Goal: Transaction & Acquisition: Obtain resource

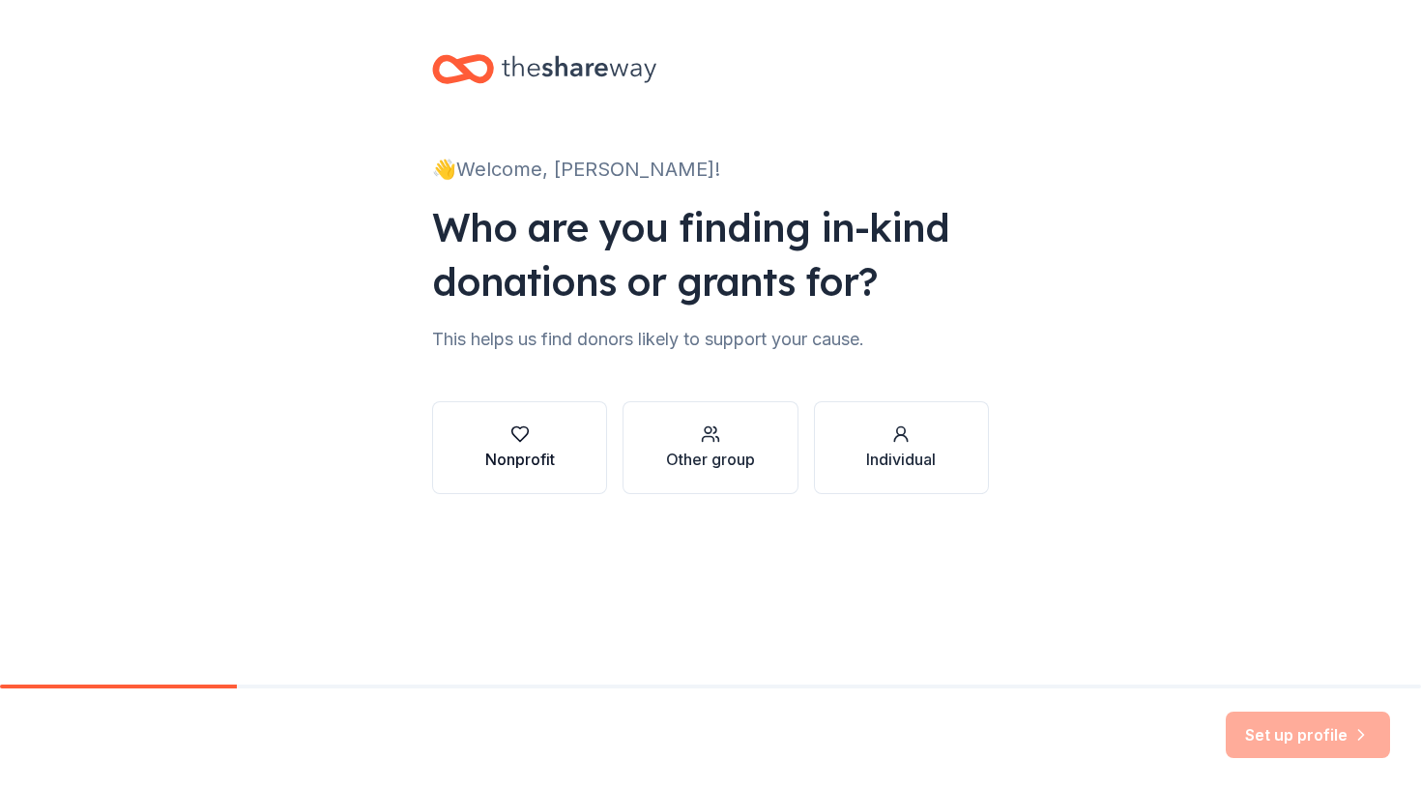
click at [538, 455] on div "Nonprofit" at bounding box center [520, 459] width 70 height 23
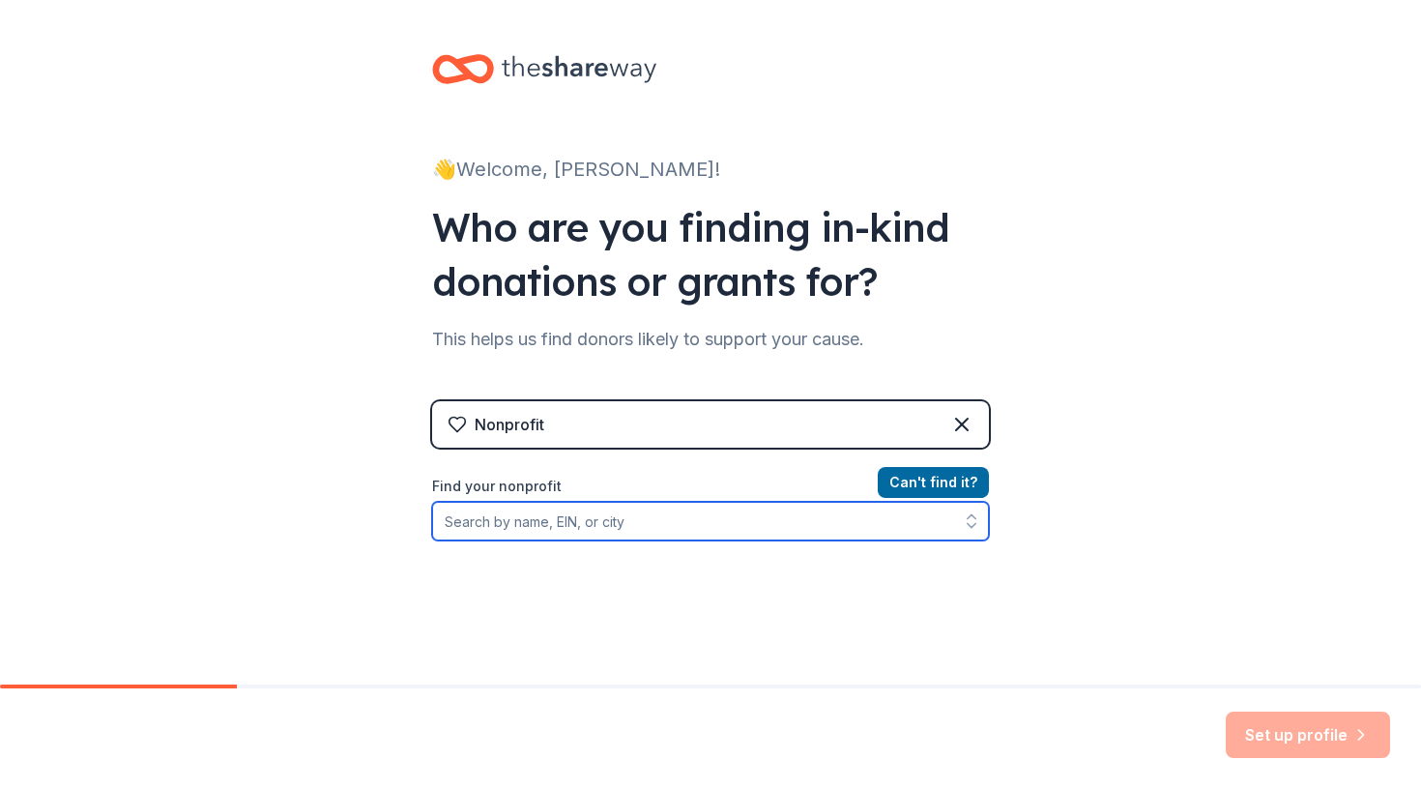
click at [736, 527] on input "Find your nonprofit" at bounding box center [710, 521] width 557 height 39
type input "innovative poverty solutions"
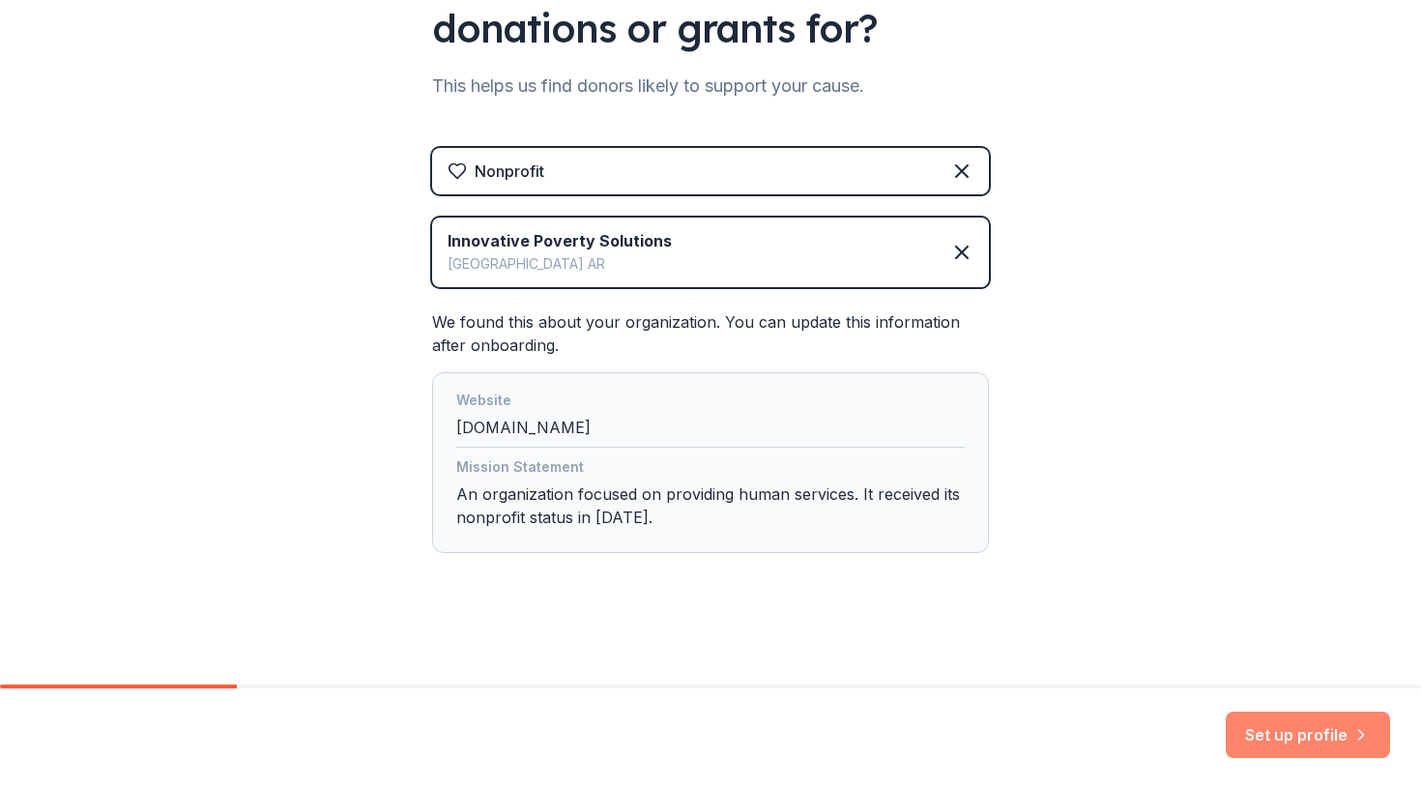
click at [1297, 739] on button "Set up profile" at bounding box center [1308, 735] width 164 height 46
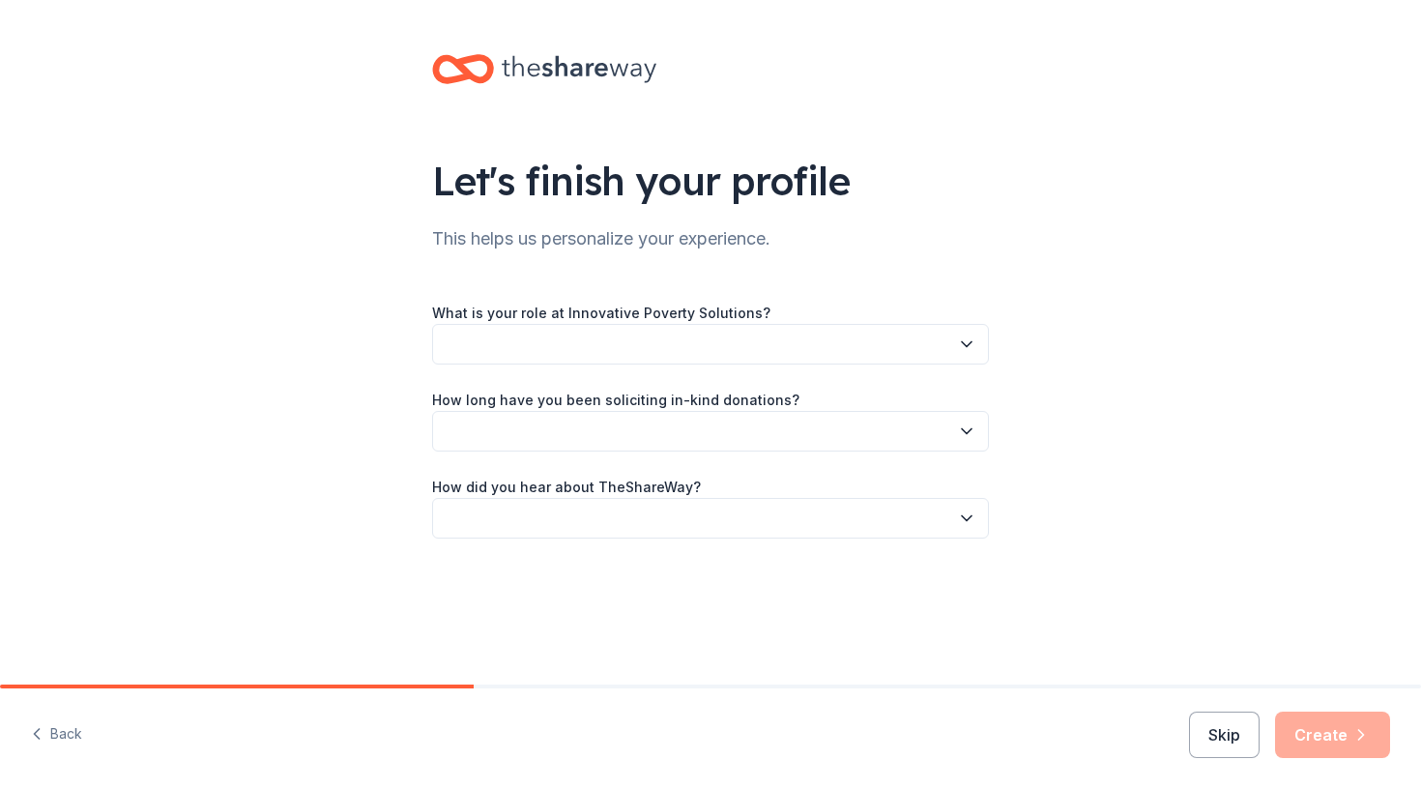
click at [640, 342] on button "button" at bounding box center [710, 344] width 557 height 41
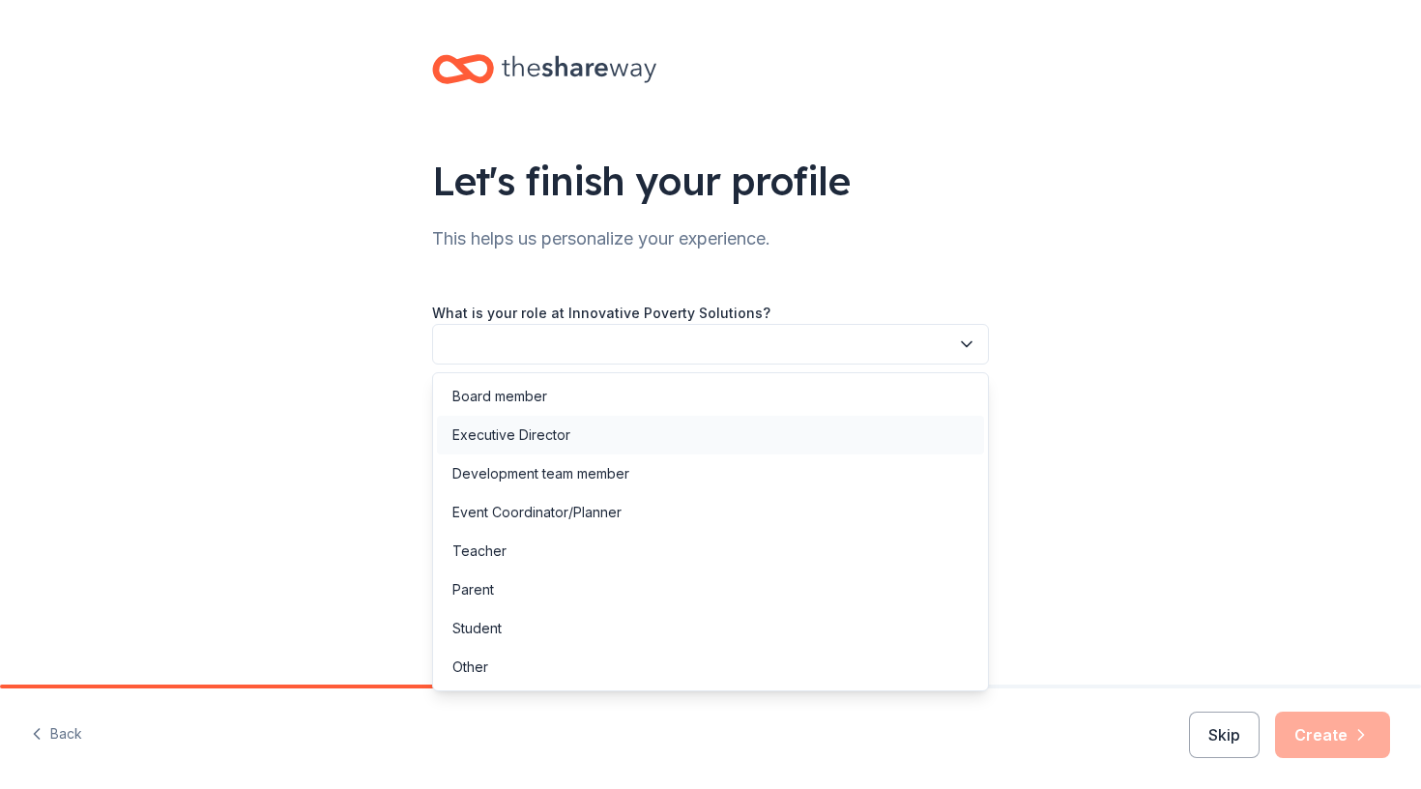
click at [569, 437] on div "Executive Director" at bounding box center [512, 435] width 118 height 23
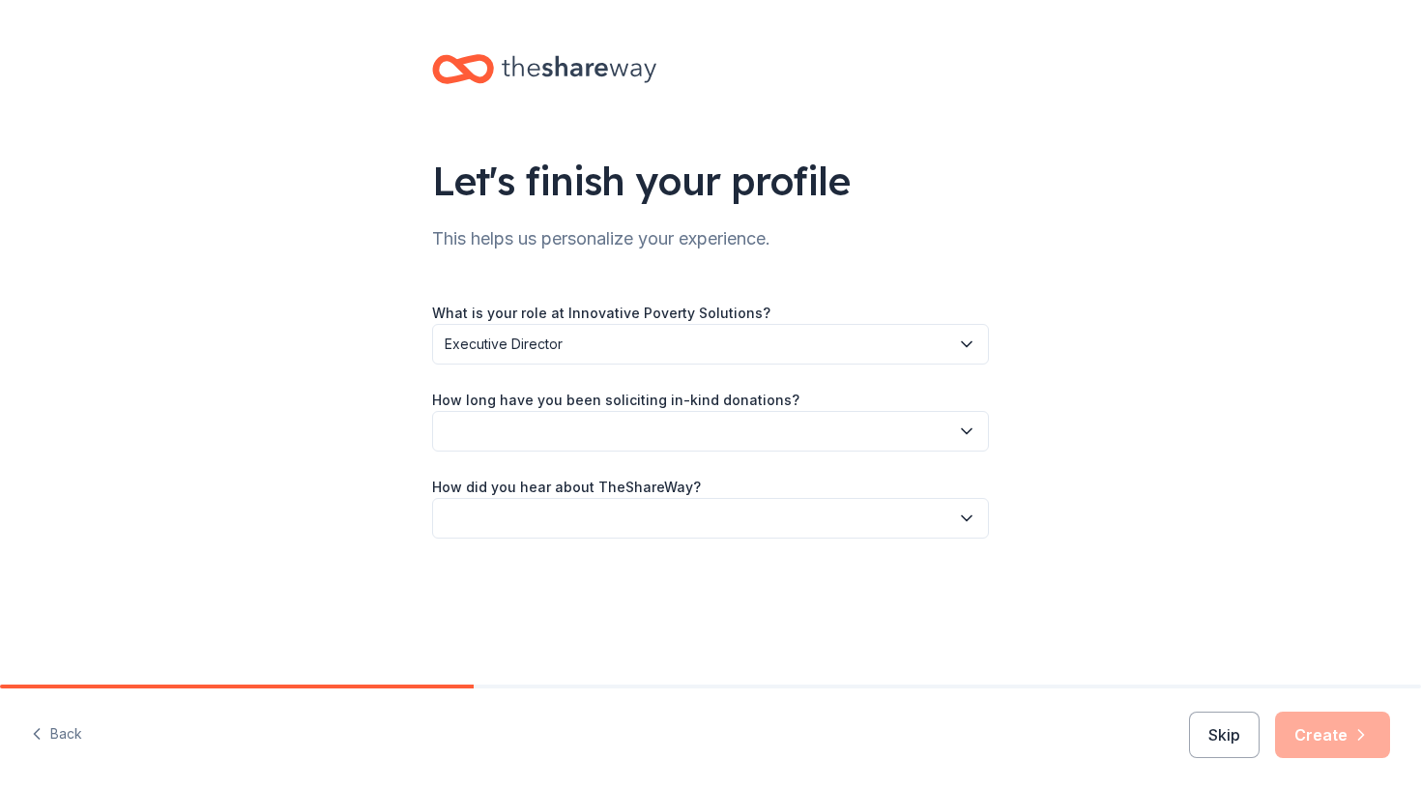
click at [510, 450] on button "button" at bounding box center [710, 431] width 557 height 41
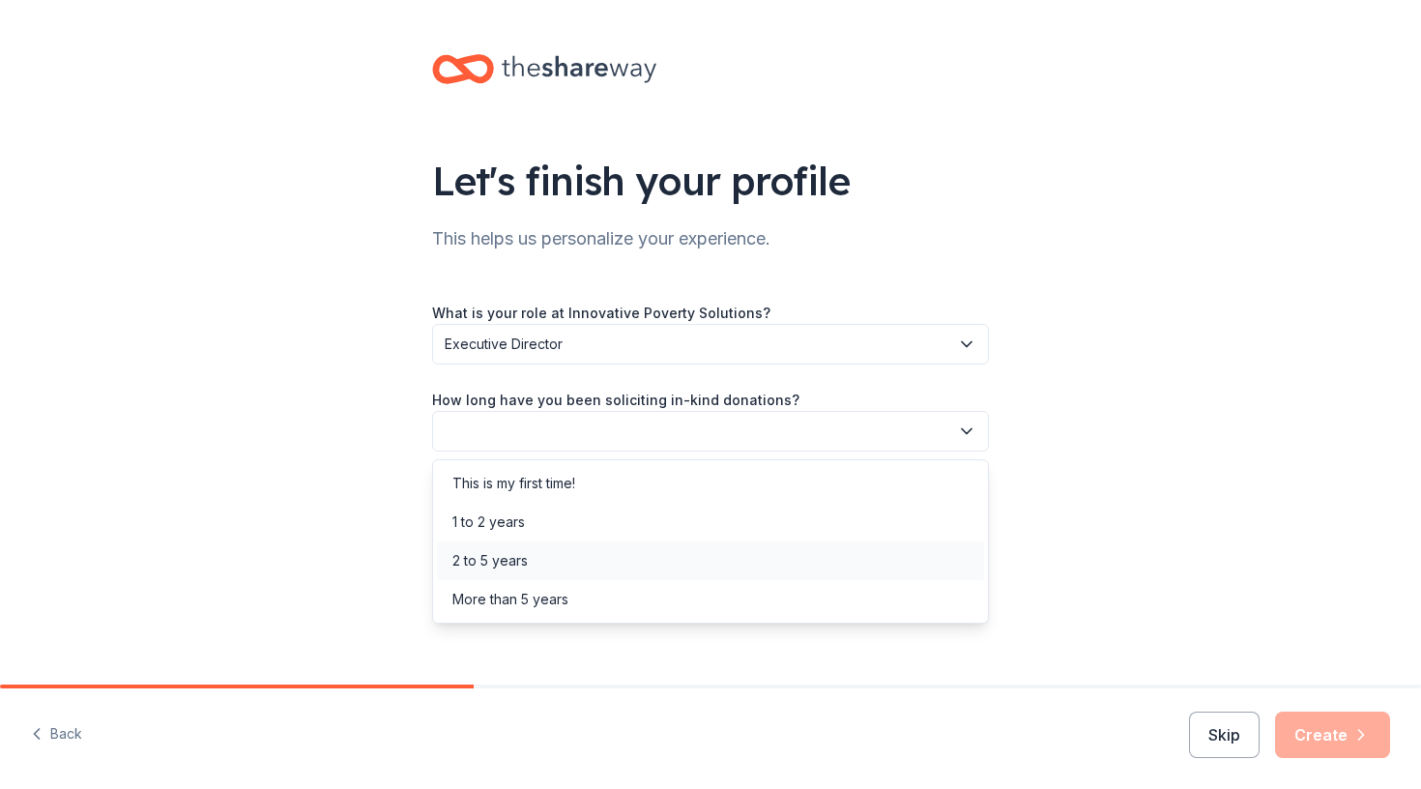
click at [508, 572] on div "2 to 5 years" at bounding box center [710, 560] width 547 height 39
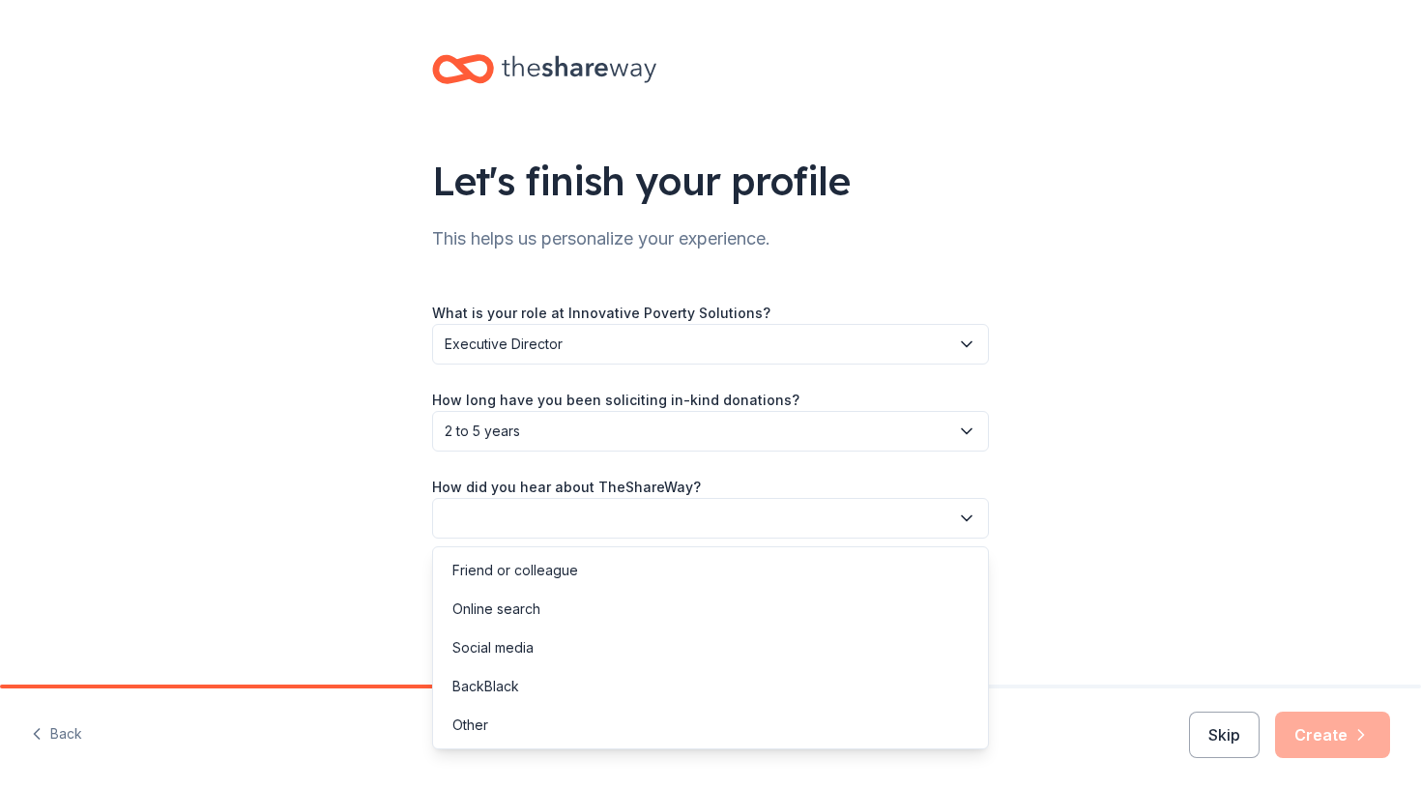
click at [501, 531] on button "button" at bounding box center [710, 518] width 557 height 41
click at [494, 604] on div "Online search" at bounding box center [497, 609] width 88 height 23
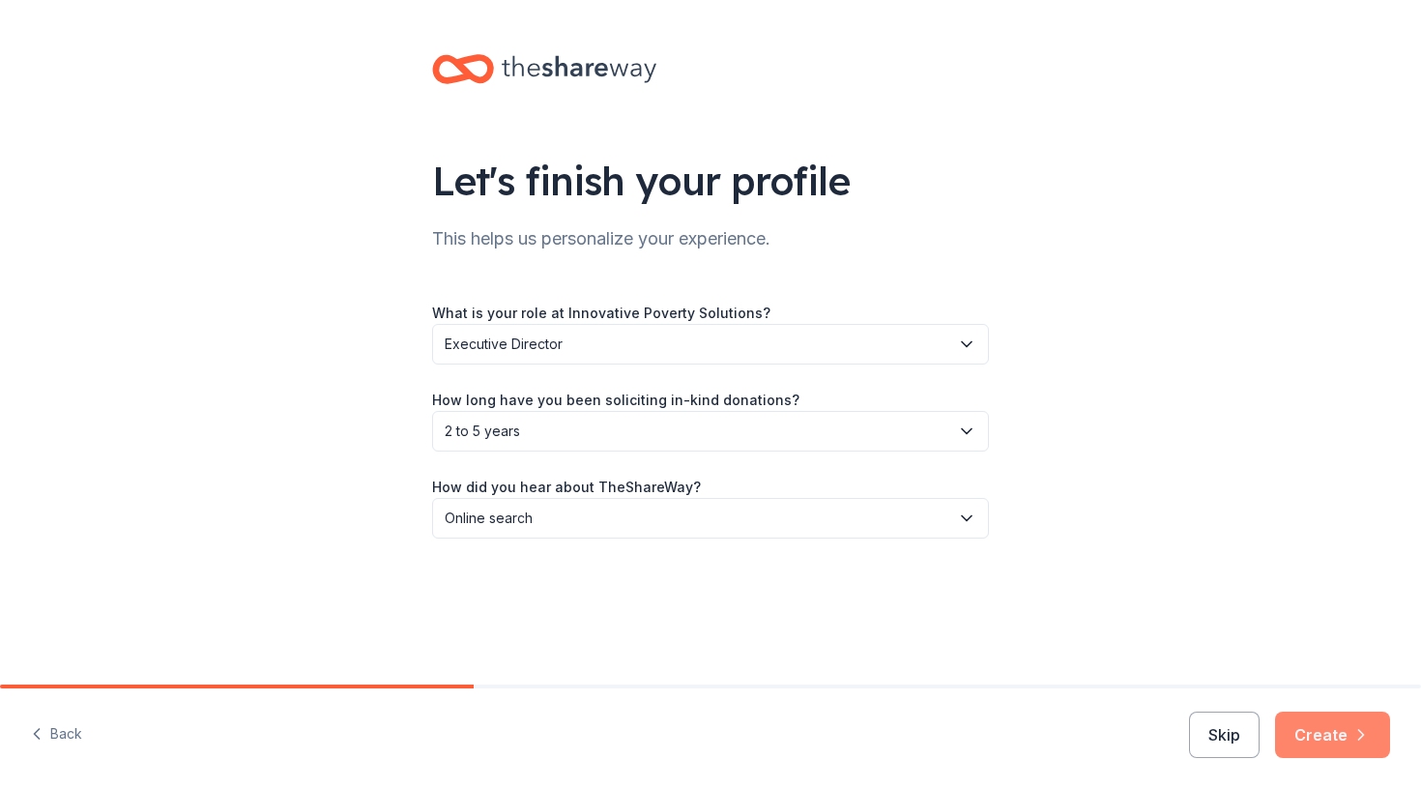
click at [1330, 739] on button "Create" at bounding box center [1332, 735] width 115 height 46
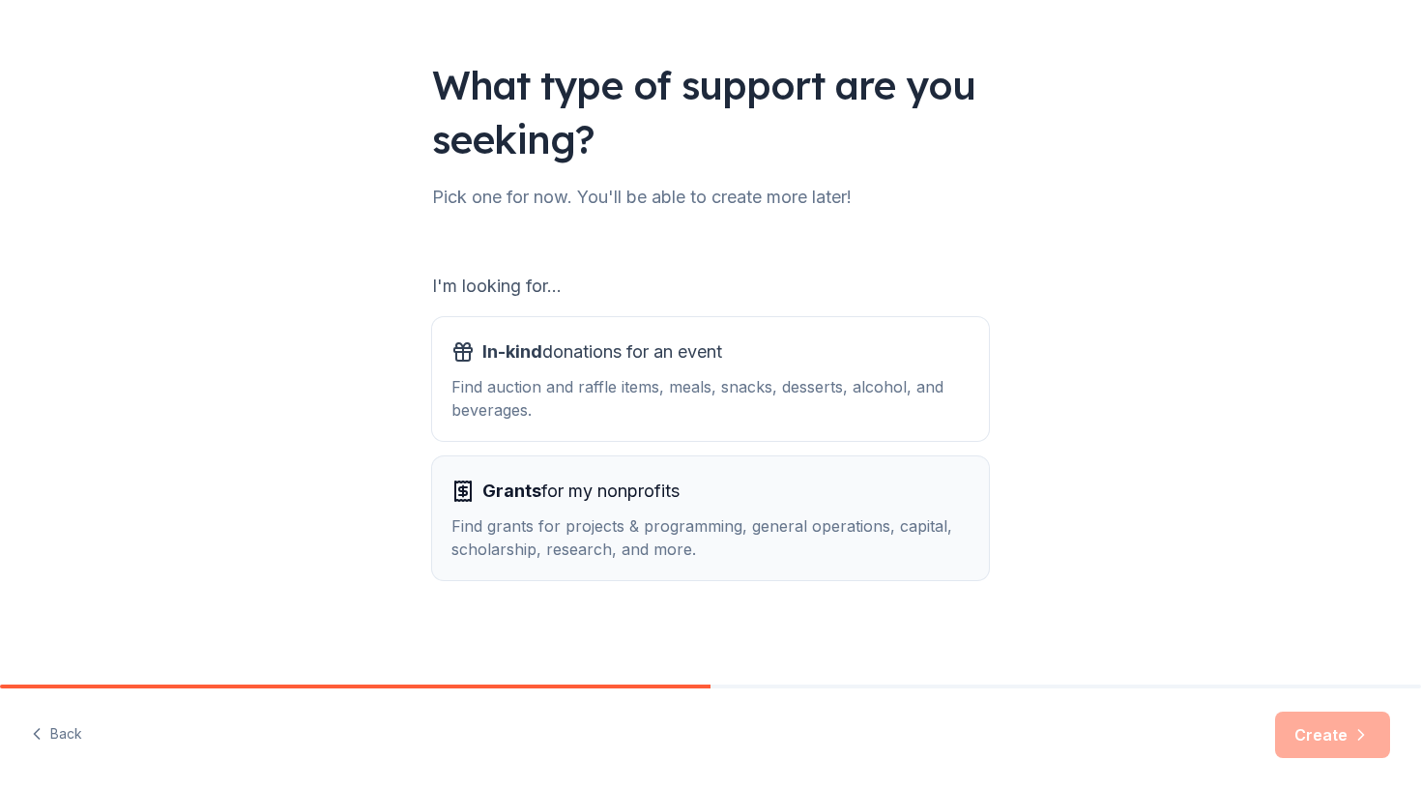
click at [729, 522] on div "Find grants for projects & programming, general operations, capital, scholarshi…" at bounding box center [711, 537] width 518 height 46
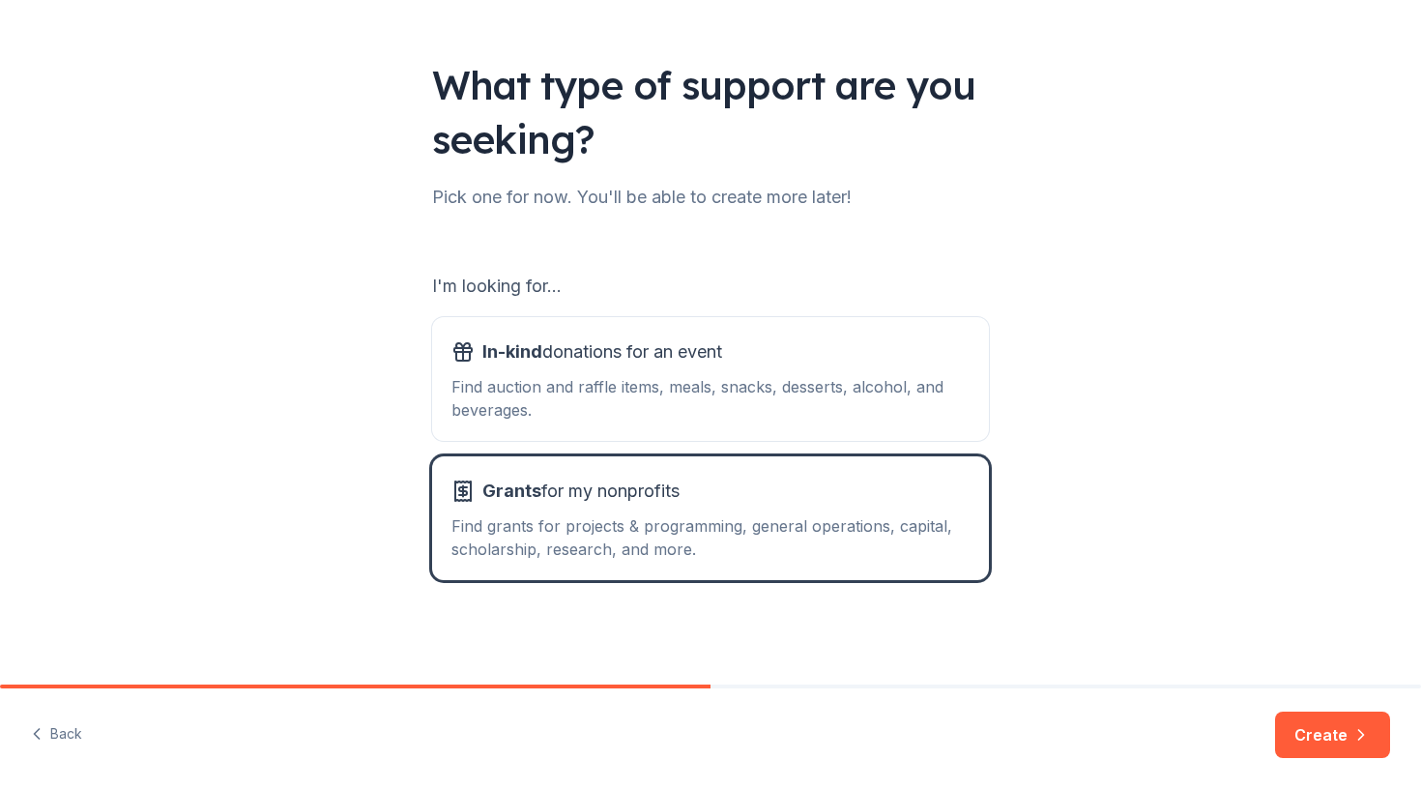
click at [867, 453] on div "I'm looking for... In-kind donations for an event Find auction and raffle items…" at bounding box center [710, 425] width 557 height 309
click at [845, 406] on div "Find auction and raffle items, meals, snacks, desserts, alcohol, and beverages." at bounding box center [711, 398] width 518 height 46
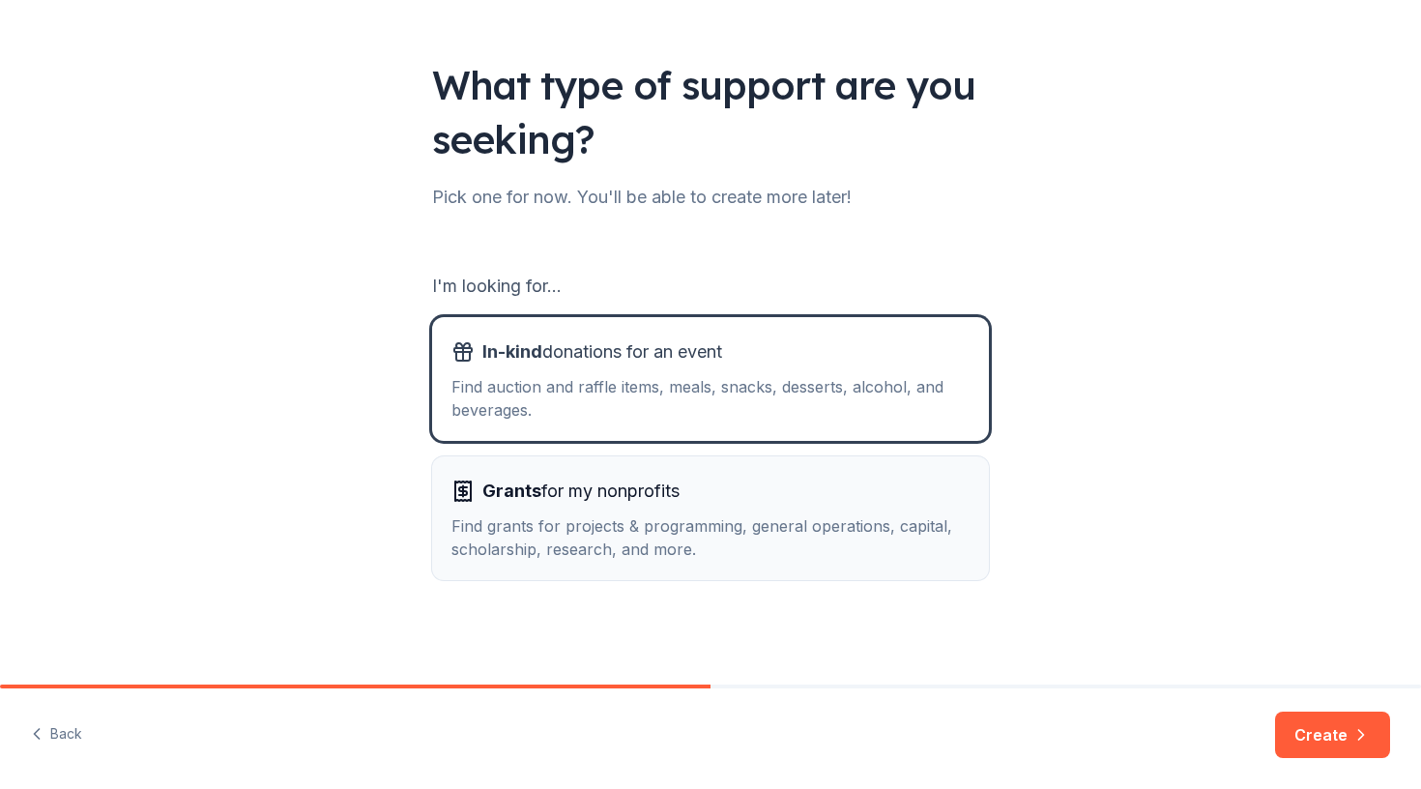
click at [839, 504] on div "Grants for my nonprofits" at bounding box center [711, 491] width 518 height 31
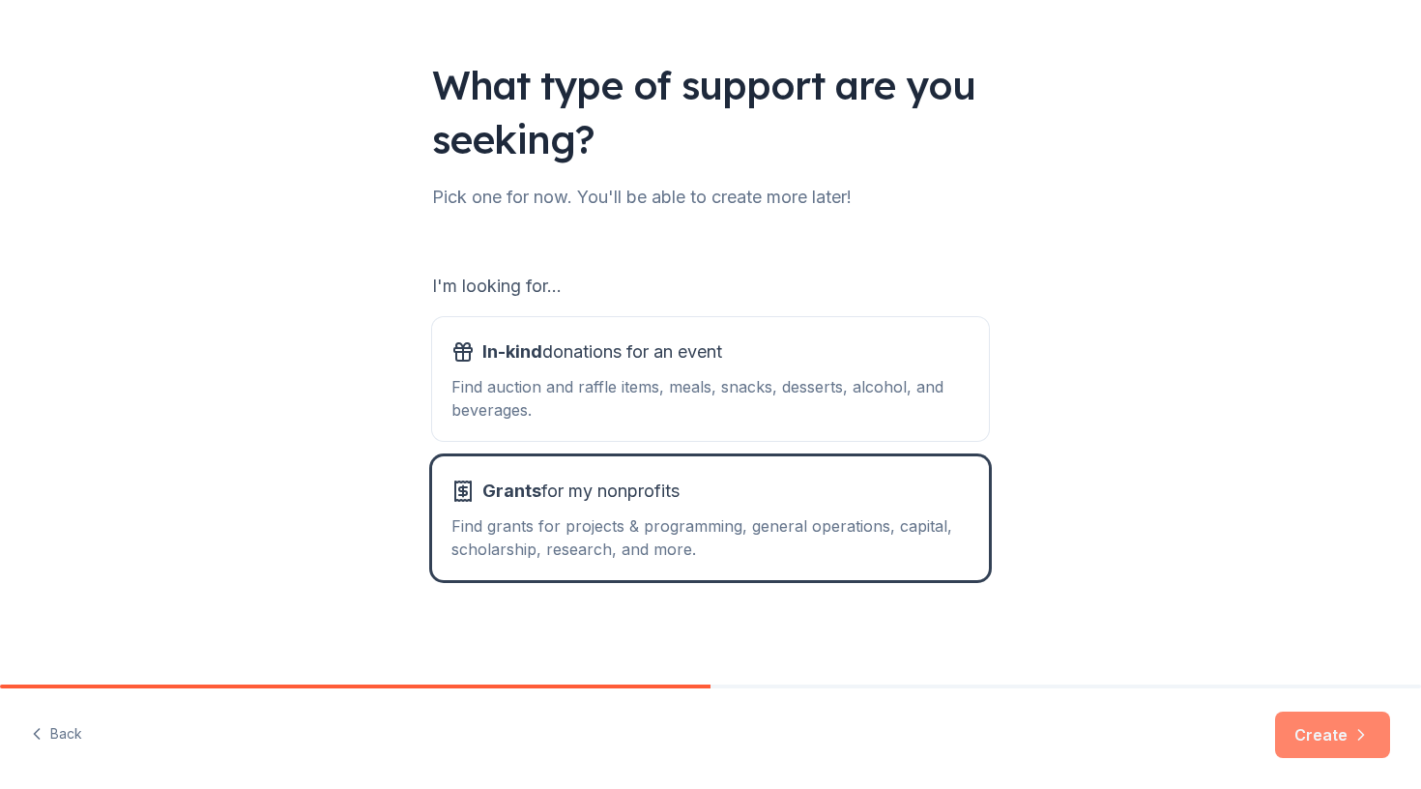
click at [1345, 746] on button "Create" at bounding box center [1332, 735] width 115 height 46
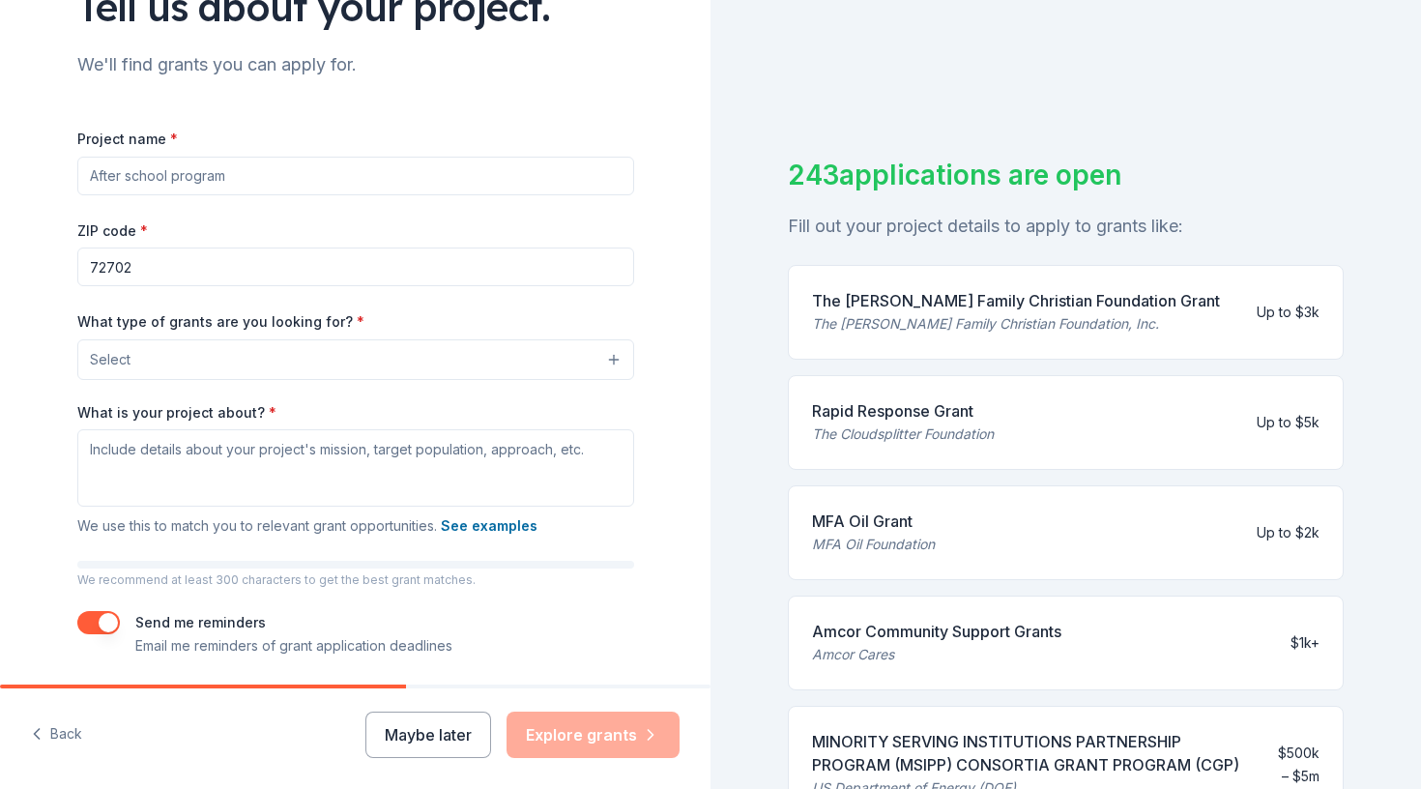
scroll to position [175, 0]
type input "CirclesNWA"
click at [275, 402] on div "What is your project about? * We use this to match you to relevant grant opport…" at bounding box center [355, 469] width 557 height 135
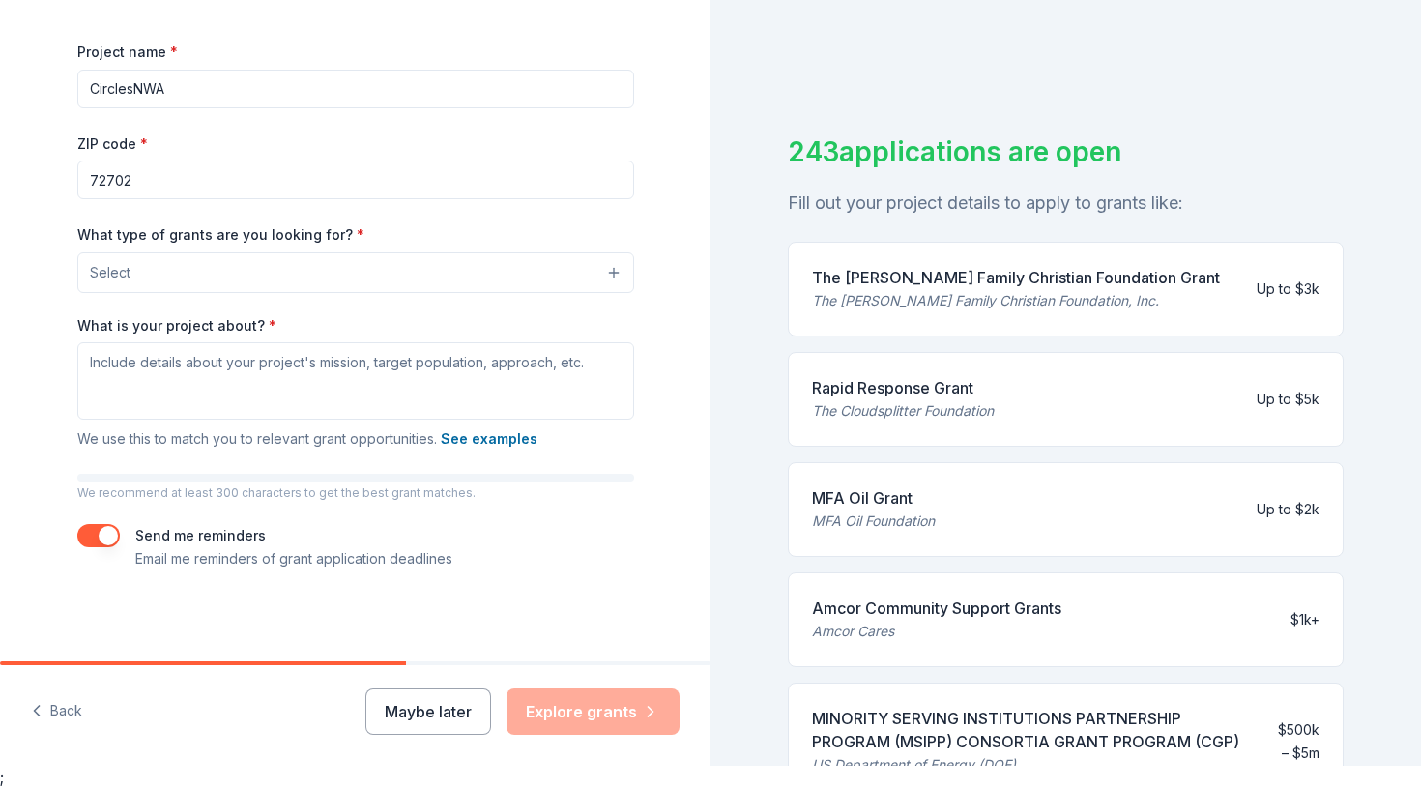
scroll to position [23, 0]
click at [180, 373] on textarea "What is your project about? *" at bounding box center [355, 380] width 557 height 77
paste textarea "Circles NWA is a community-driven program that helps families pursue economic s…"
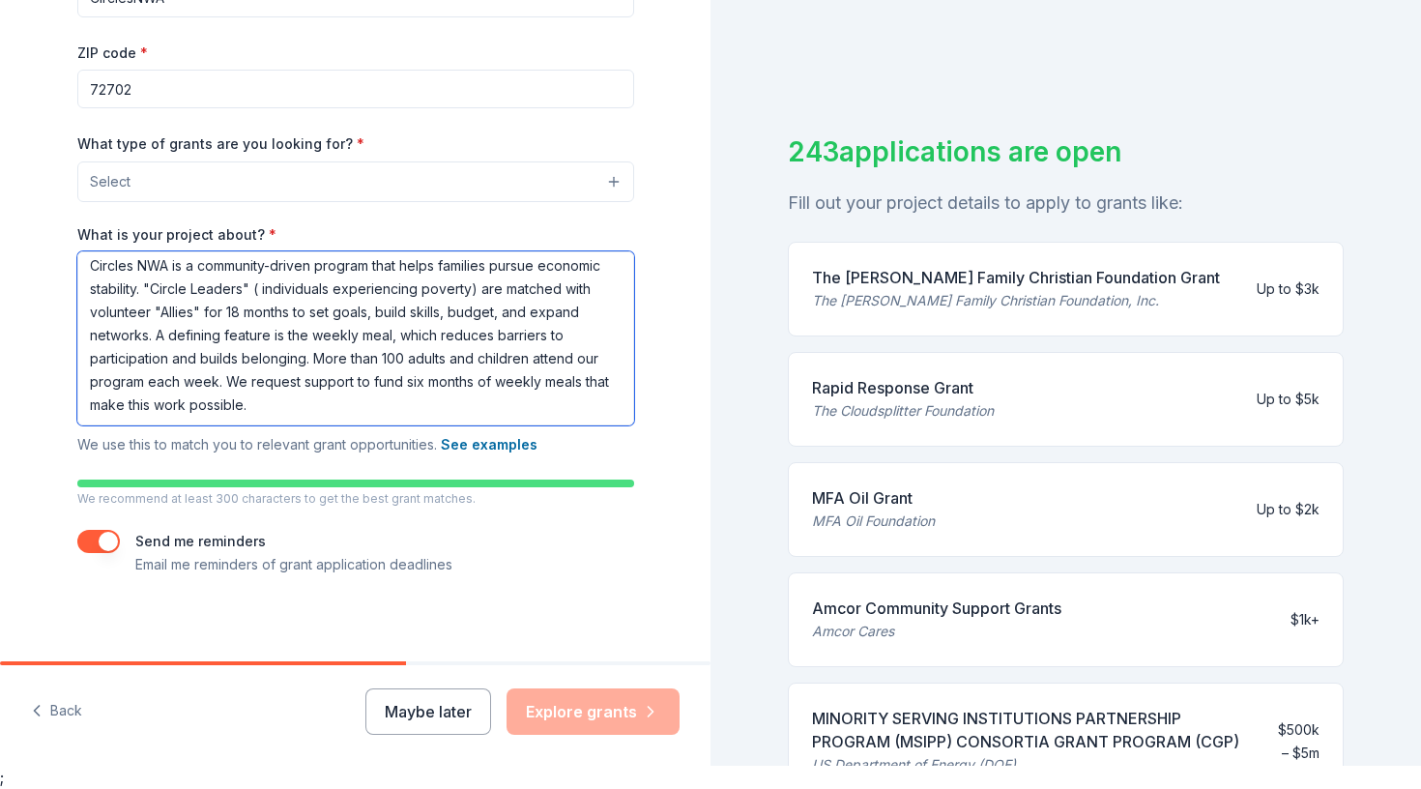
scroll to position [334, 0]
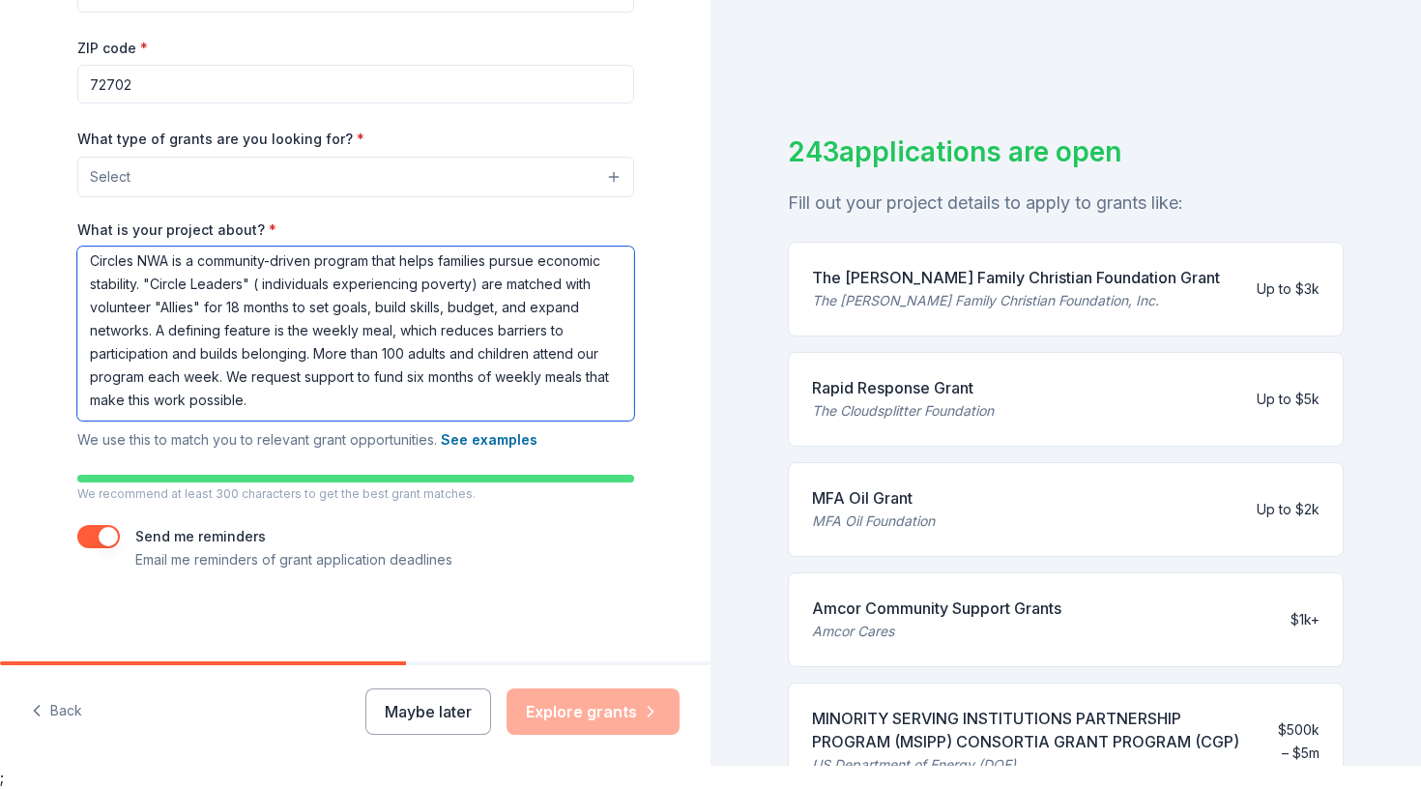
type textarea "Circles NWA is a community-driven program that helps families pursue economic s…"
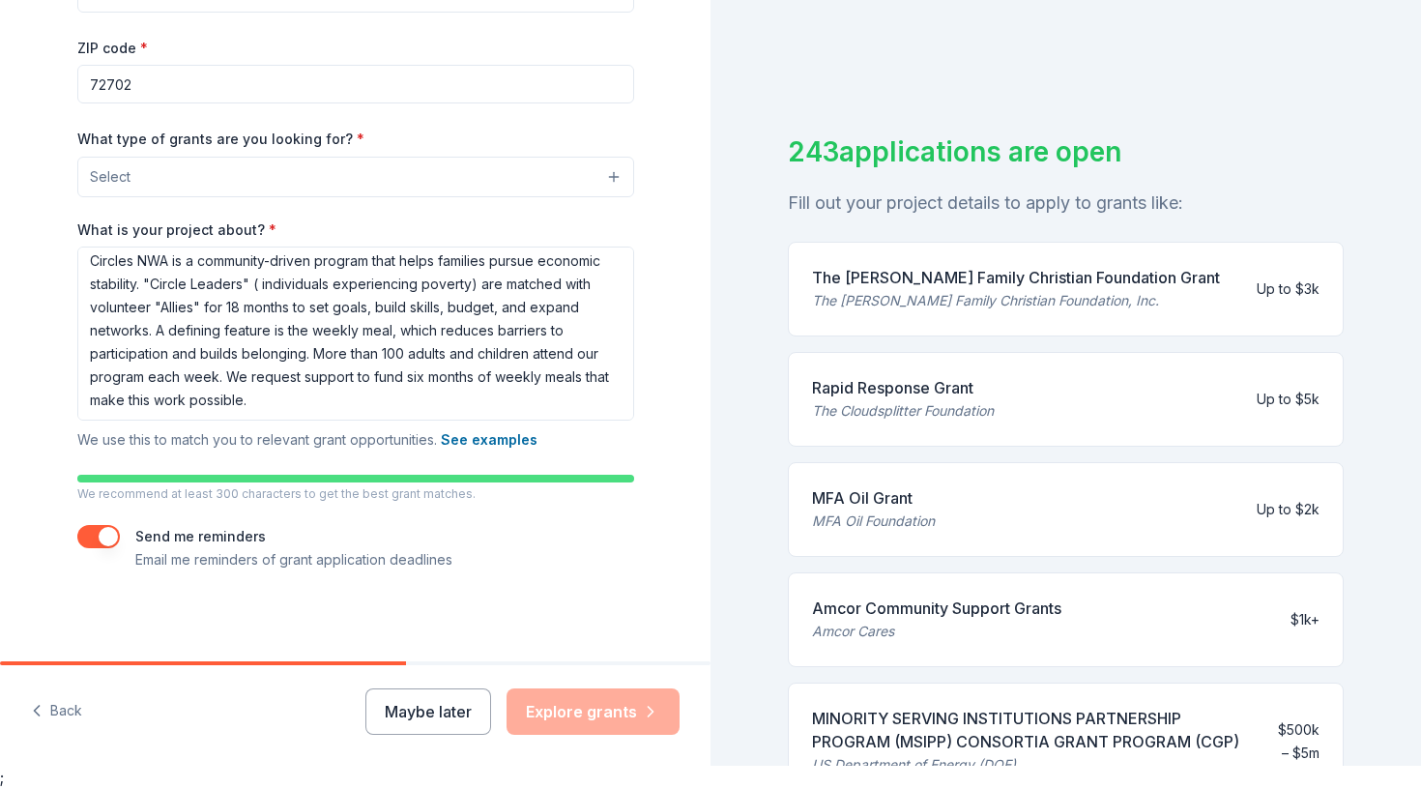
click at [567, 715] on div "Maybe later Explore grants" at bounding box center [522, 711] width 314 height 46
click at [322, 179] on button "Select" at bounding box center [355, 177] width 557 height 41
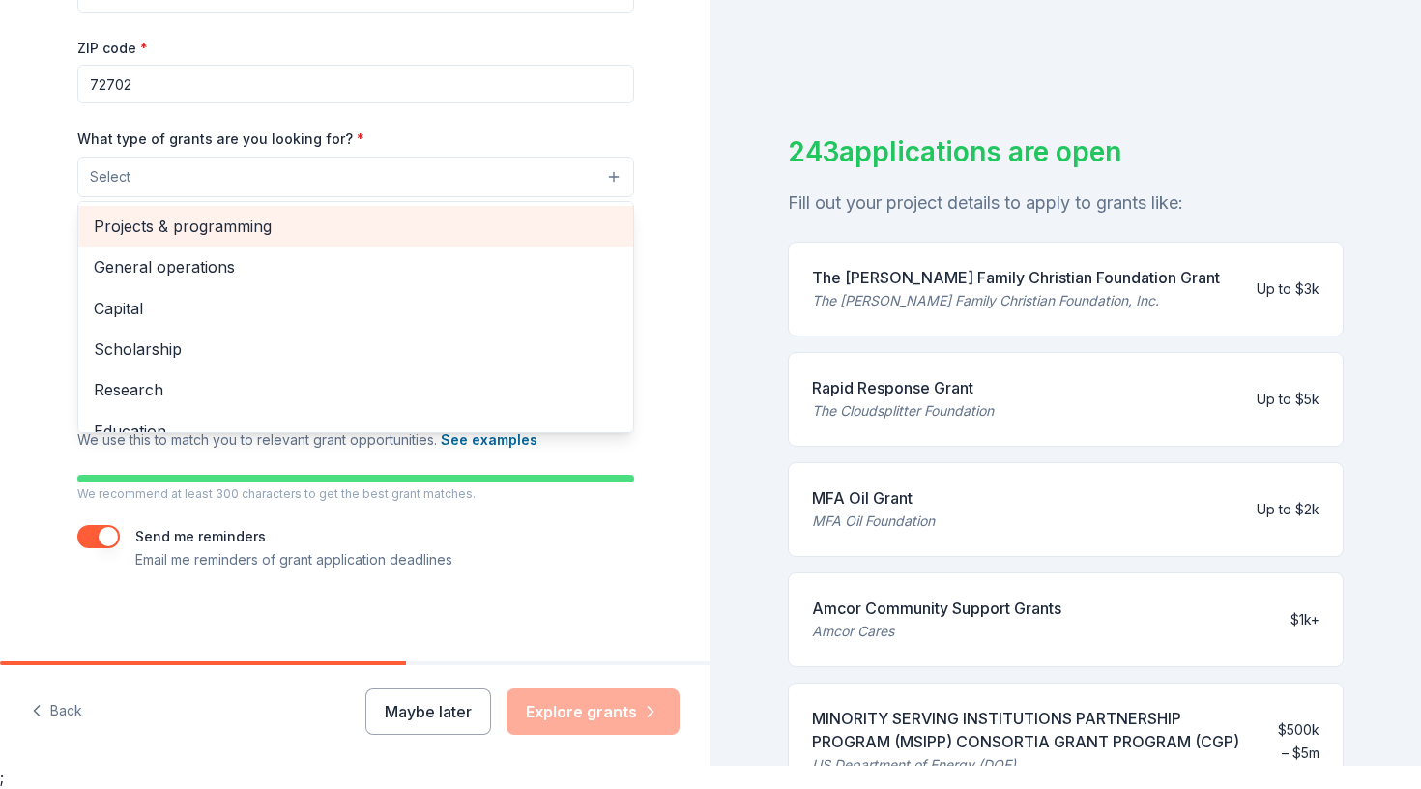
scroll to position [0, 0]
click at [275, 227] on span "Projects & programming" at bounding box center [356, 226] width 524 height 25
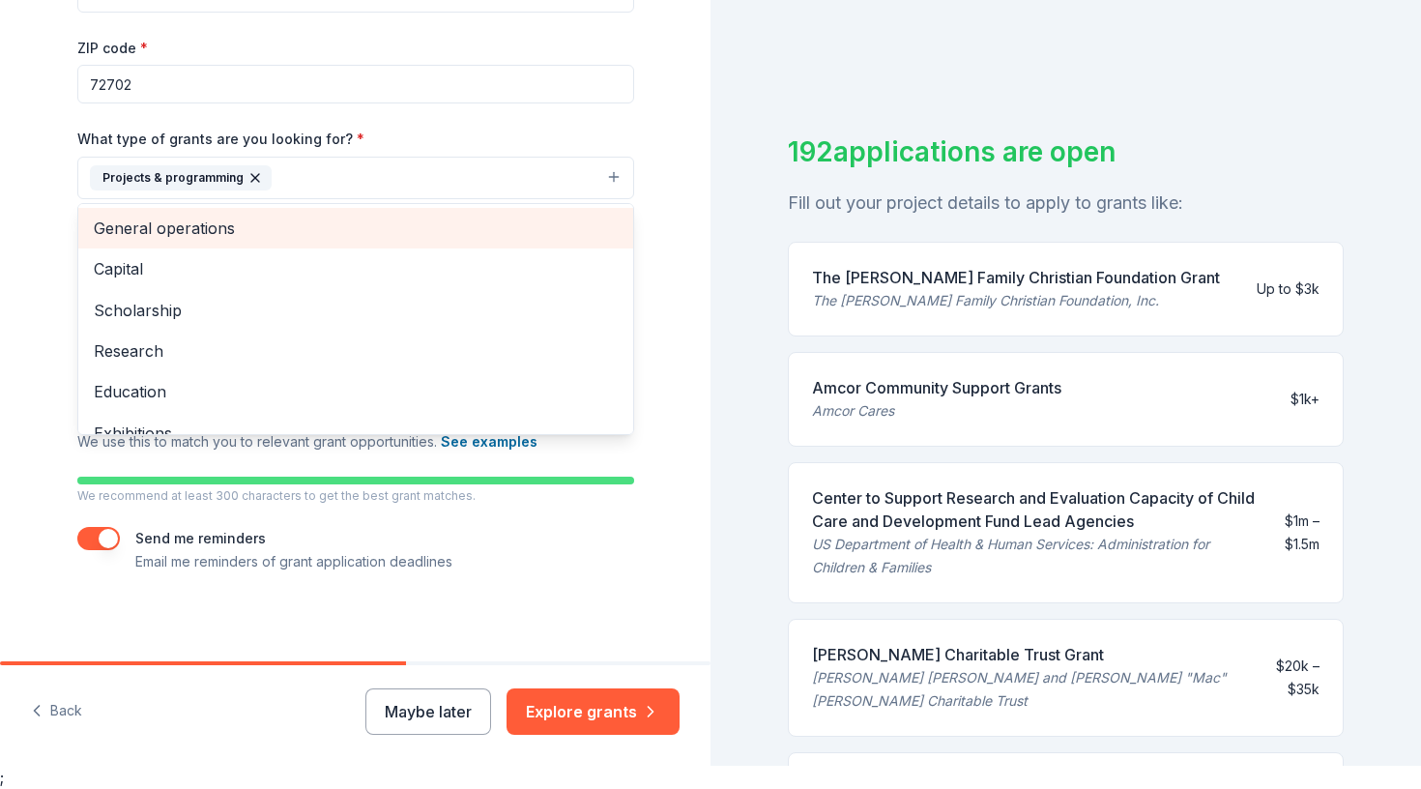
click at [258, 234] on span "General operations" at bounding box center [356, 228] width 524 height 25
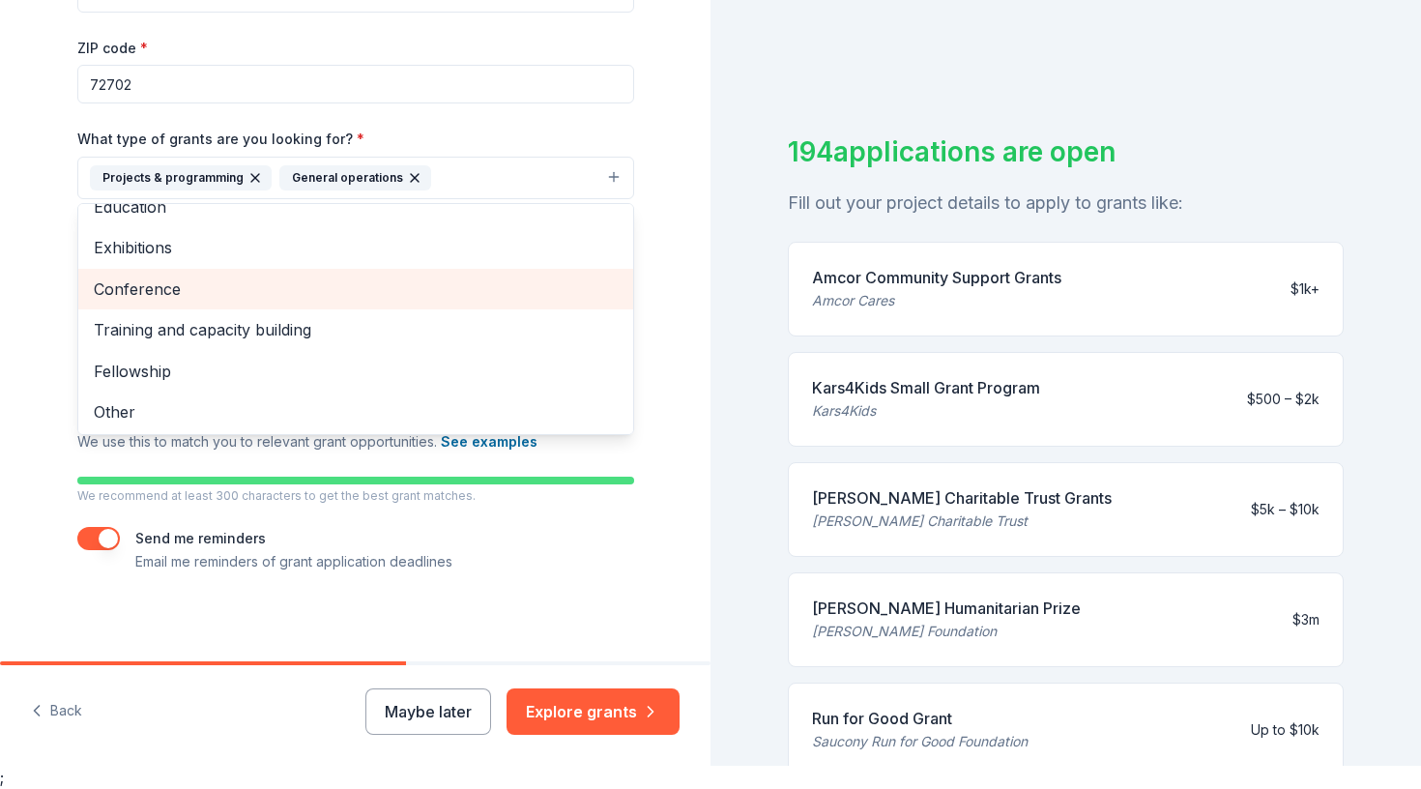
scroll to position [143, 0]
click at [186, 296] on span "Conference" at bounding box center [356, 290] width 524 height 25
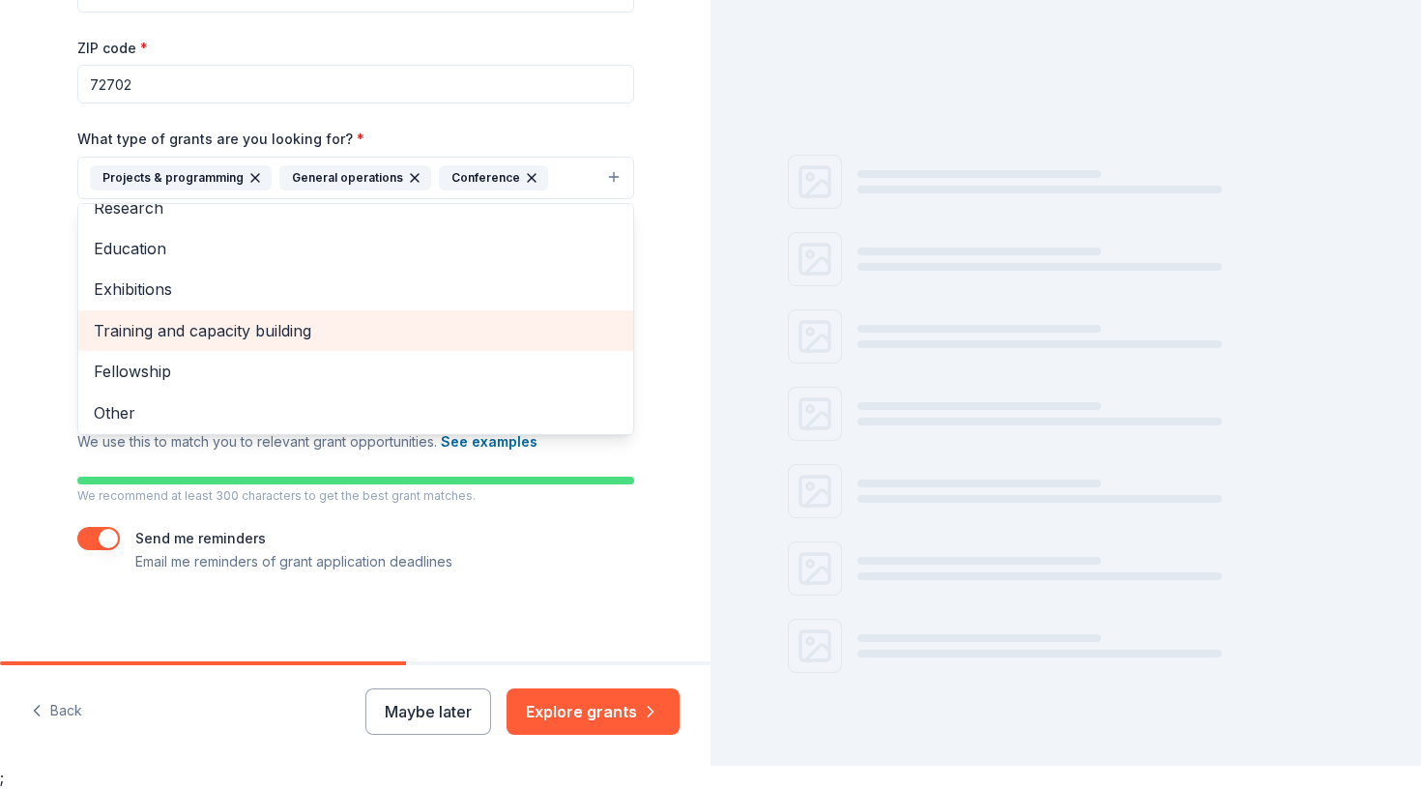
click at [183, 324] on span "Training and capacity building" at bounding box center [356, 330] width 524 height 25
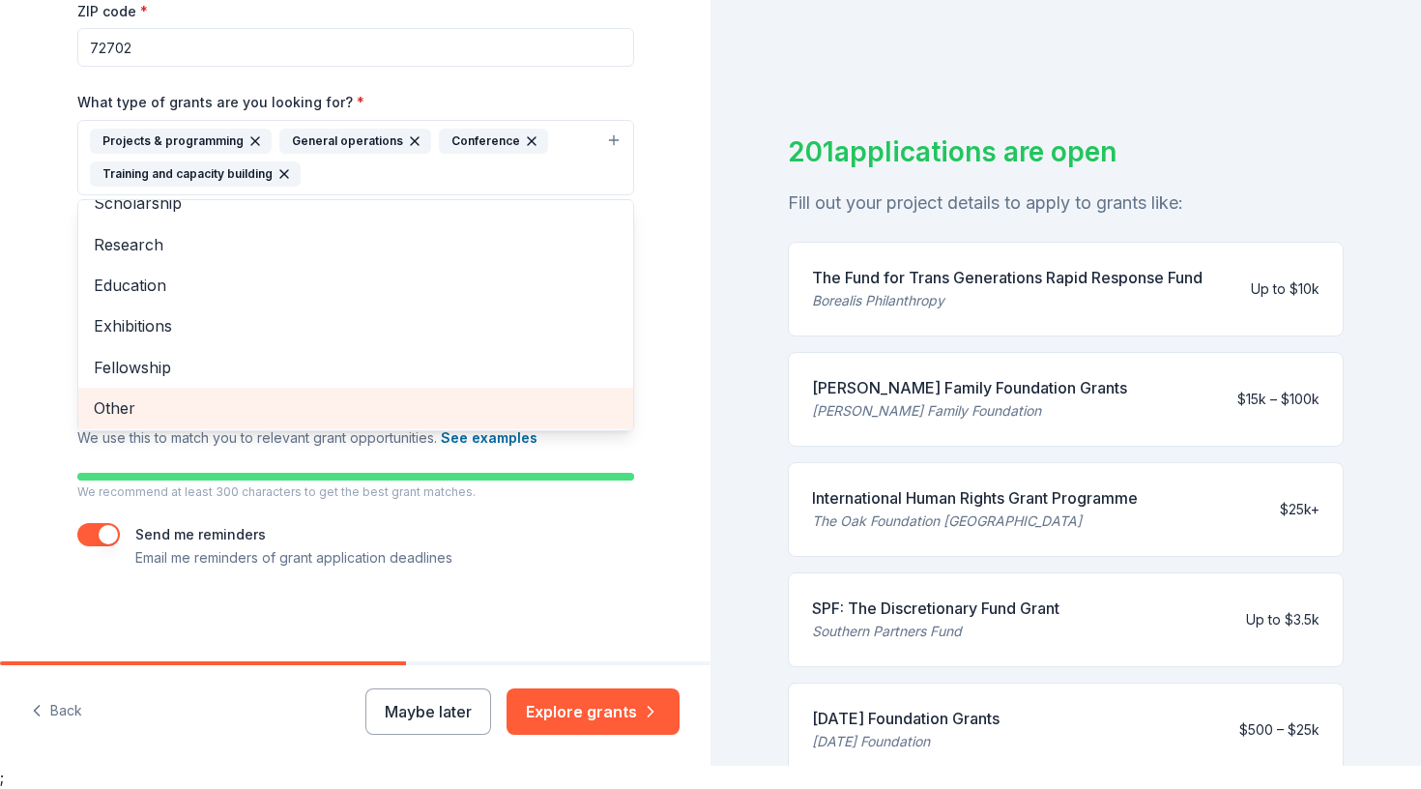
scroll to position [369, 0]
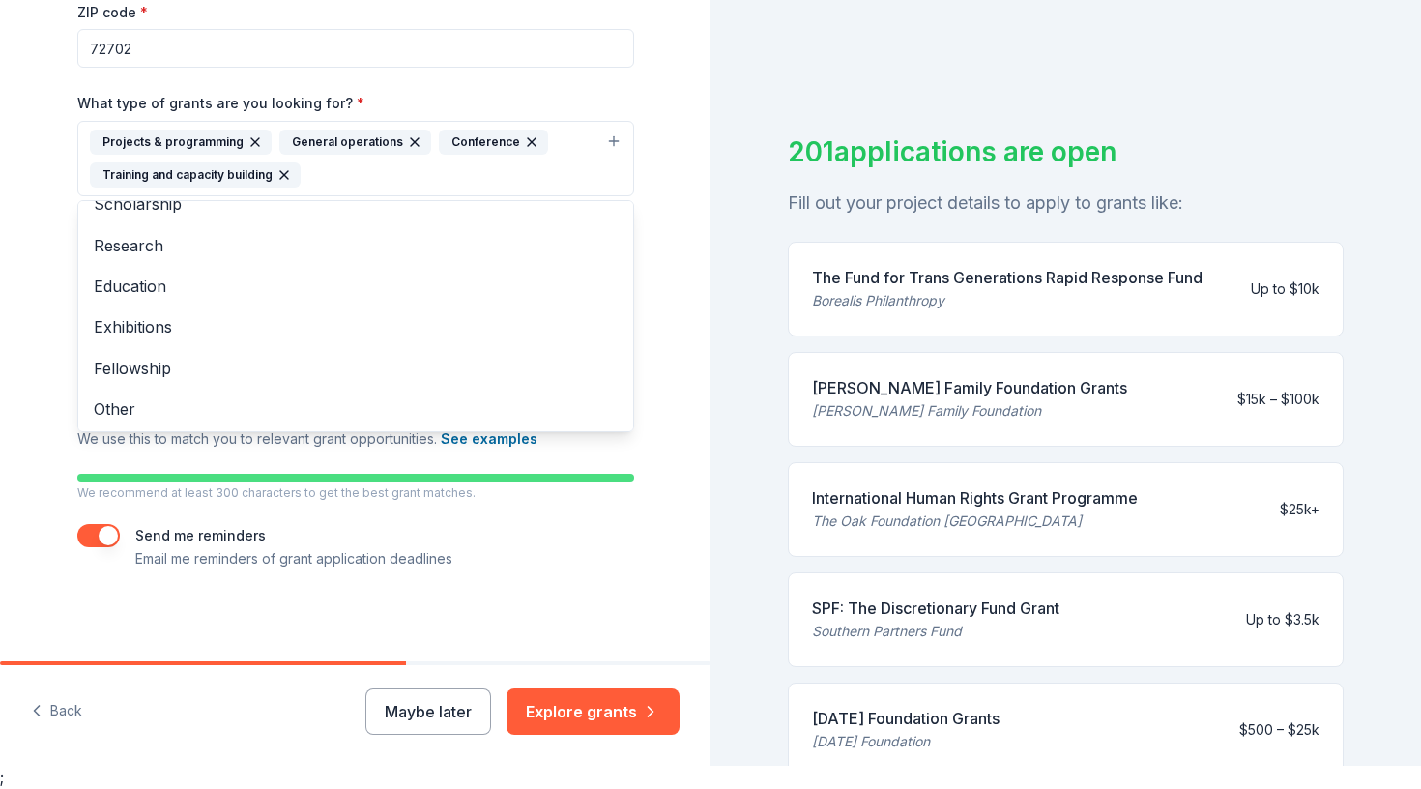
click at [589, 712] on div "Tell us about your project. We'll find grants you can apply for. Project name *…" at bounding box center [355, 371] width 711 height 789
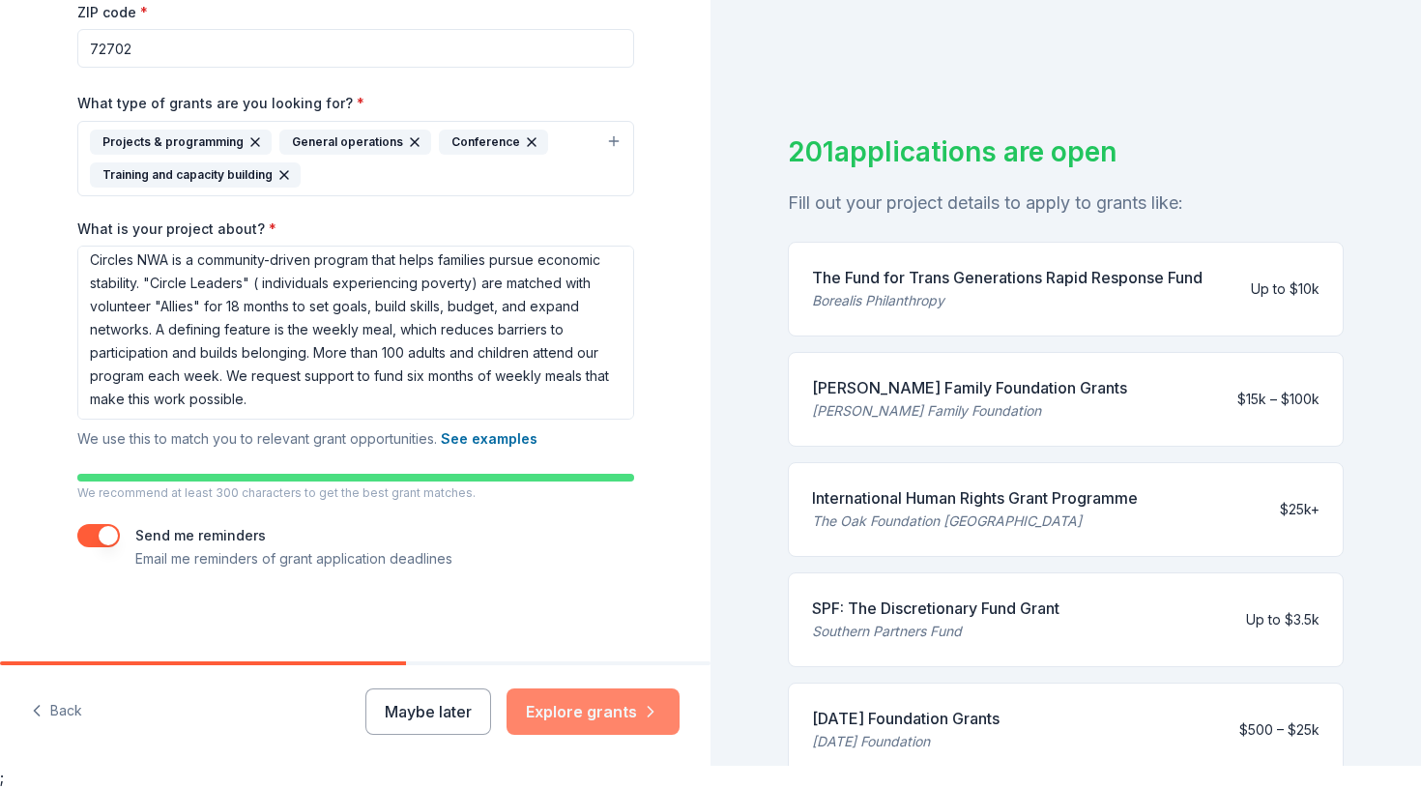
click at [560, 696] on button "Explore grants" at bounding box center [593, 711] width 173 height 46
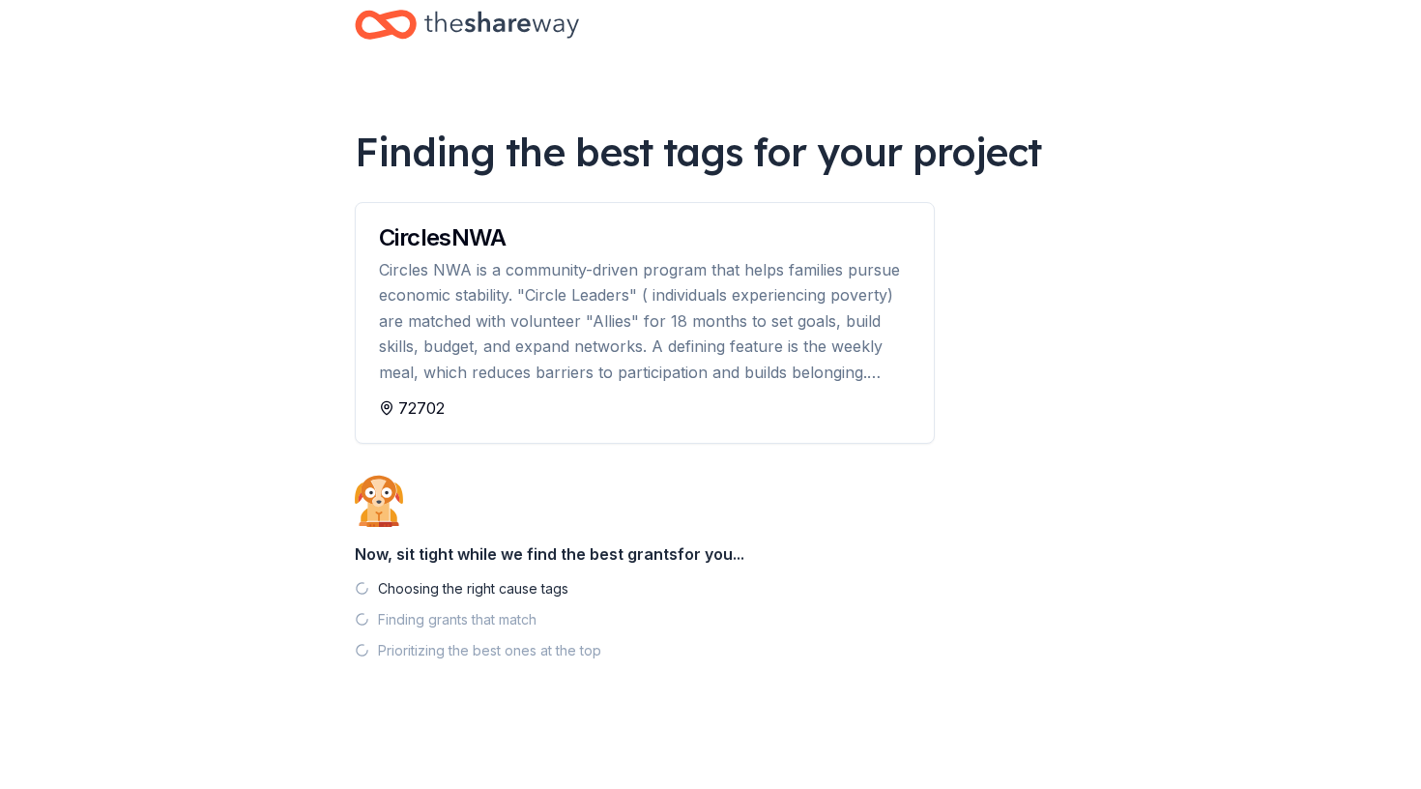
scroll to position [36, 0]
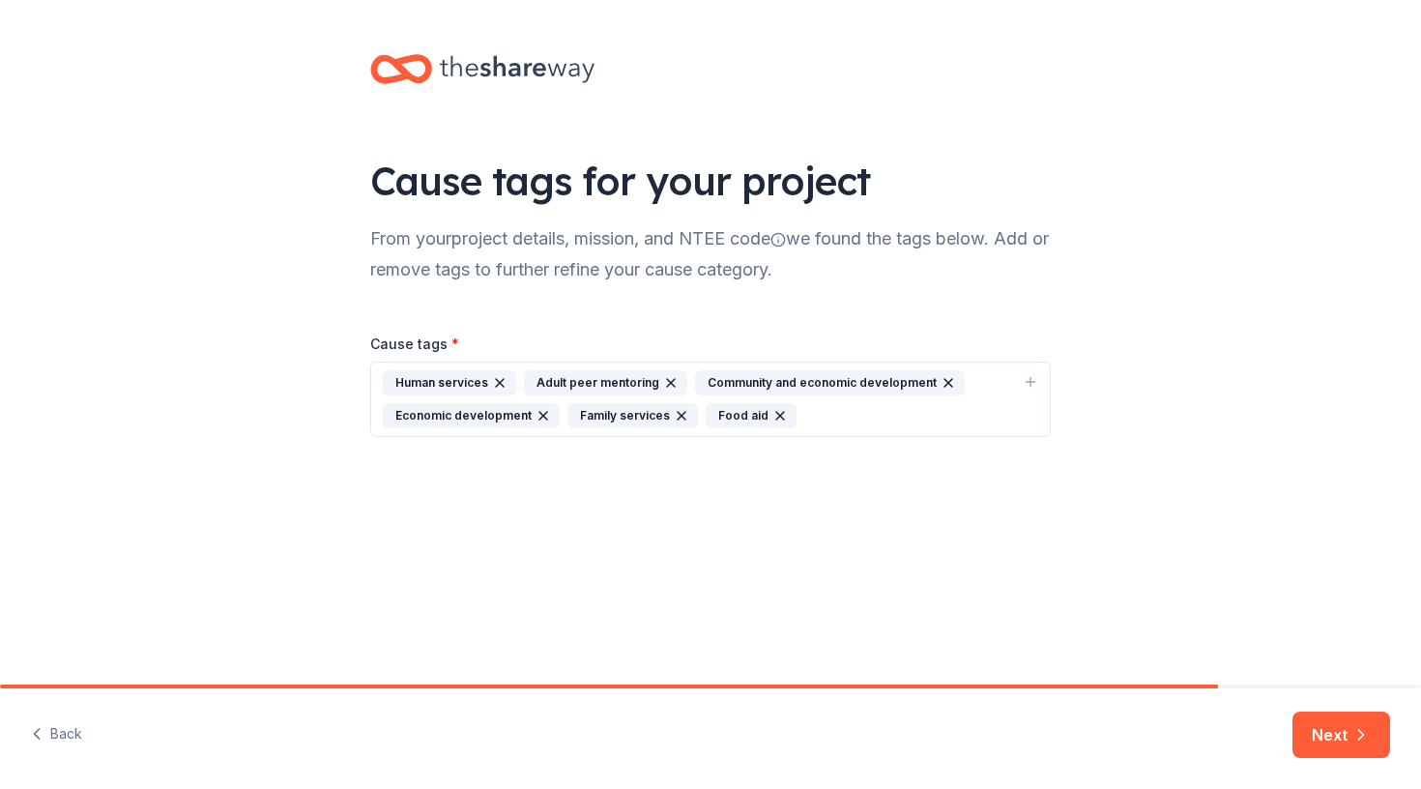
click at [827, 413] on div "Human services Adult peer mentoring Community and economic development Economic…" at bounding box center [699, 399] width 632 height 58
click at [426, 614] on div "Self-advocacy" at bounding box center [457, 617] width 125 height 25
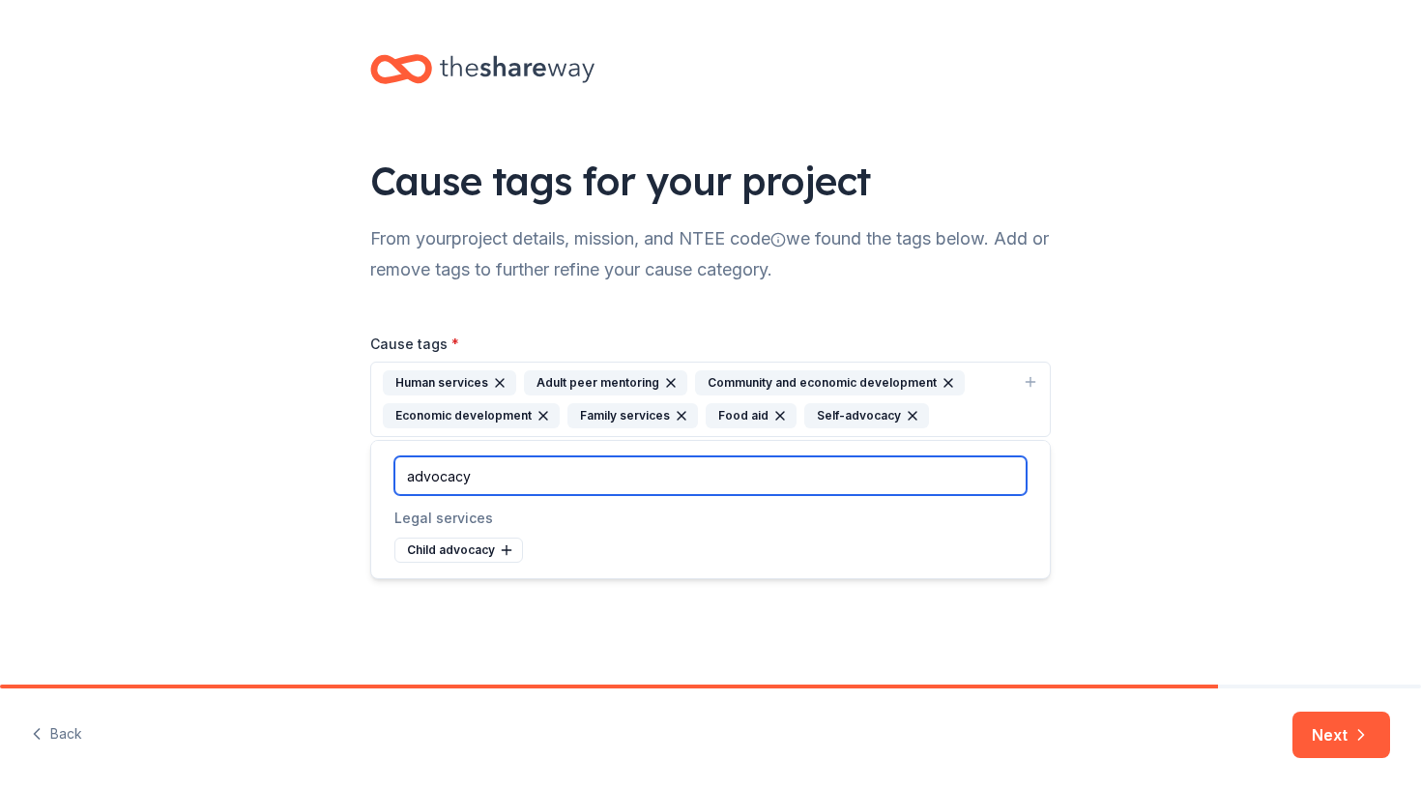
click at [612, 476] on input "advocacy" at bounding box center [711, 475] width 632 height 39
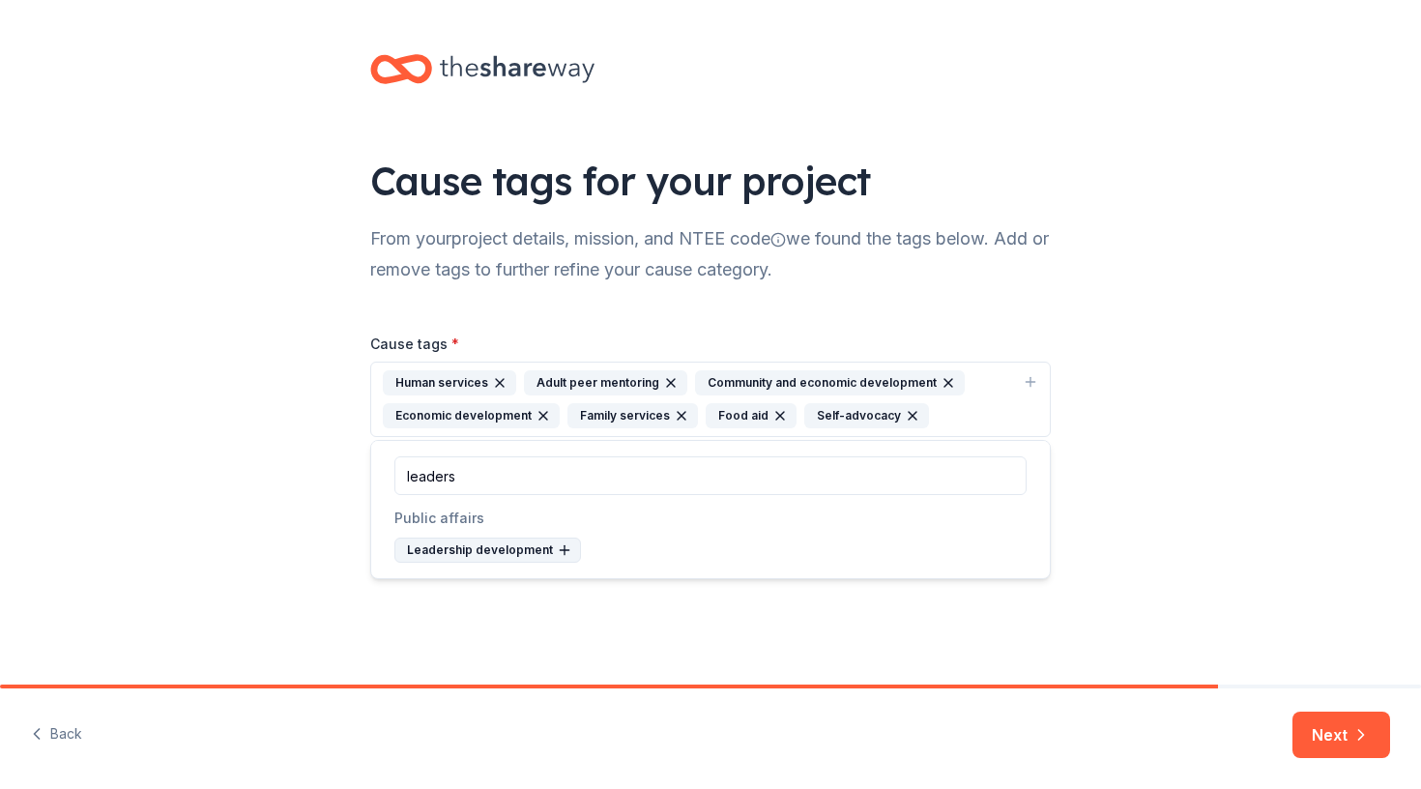
click at [509, 548] on div "Leadership development" at bounding box center [488, 550] width 187 height 25
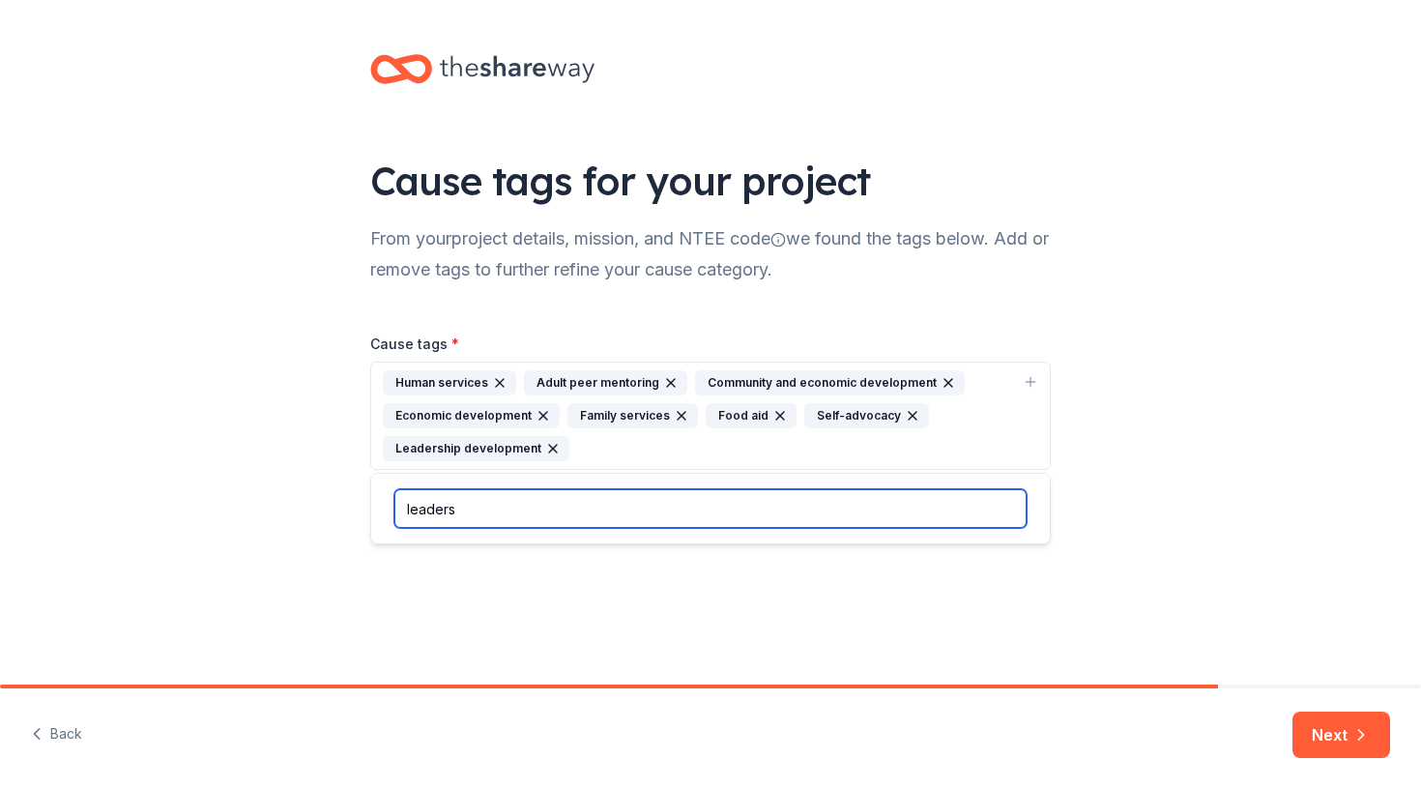
click at [522, 493] on input "leaders" at bounding box center [711, 508] width 632 height 39
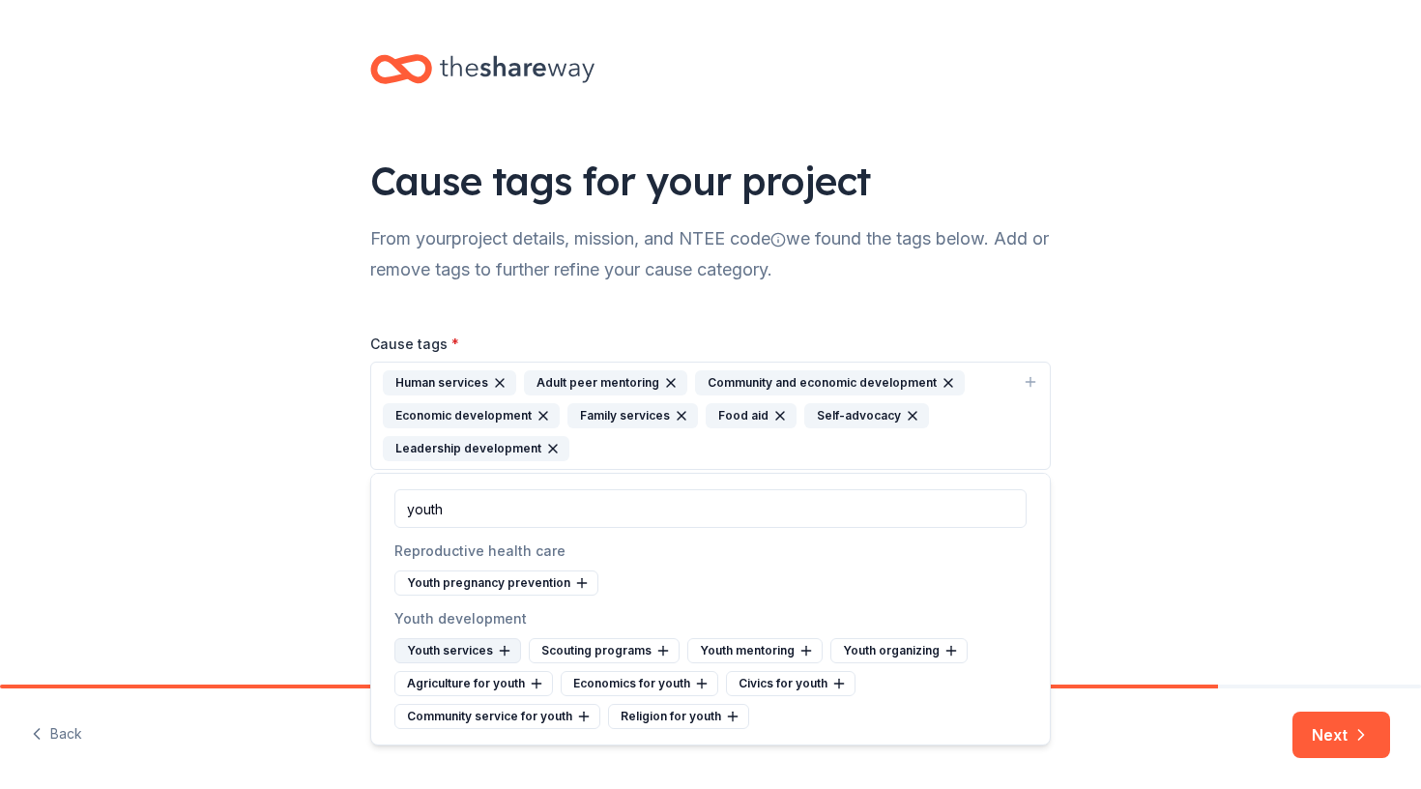
click at [491, 646] on div "Youth services" at bounding box center [458, 650] width 127 height 25
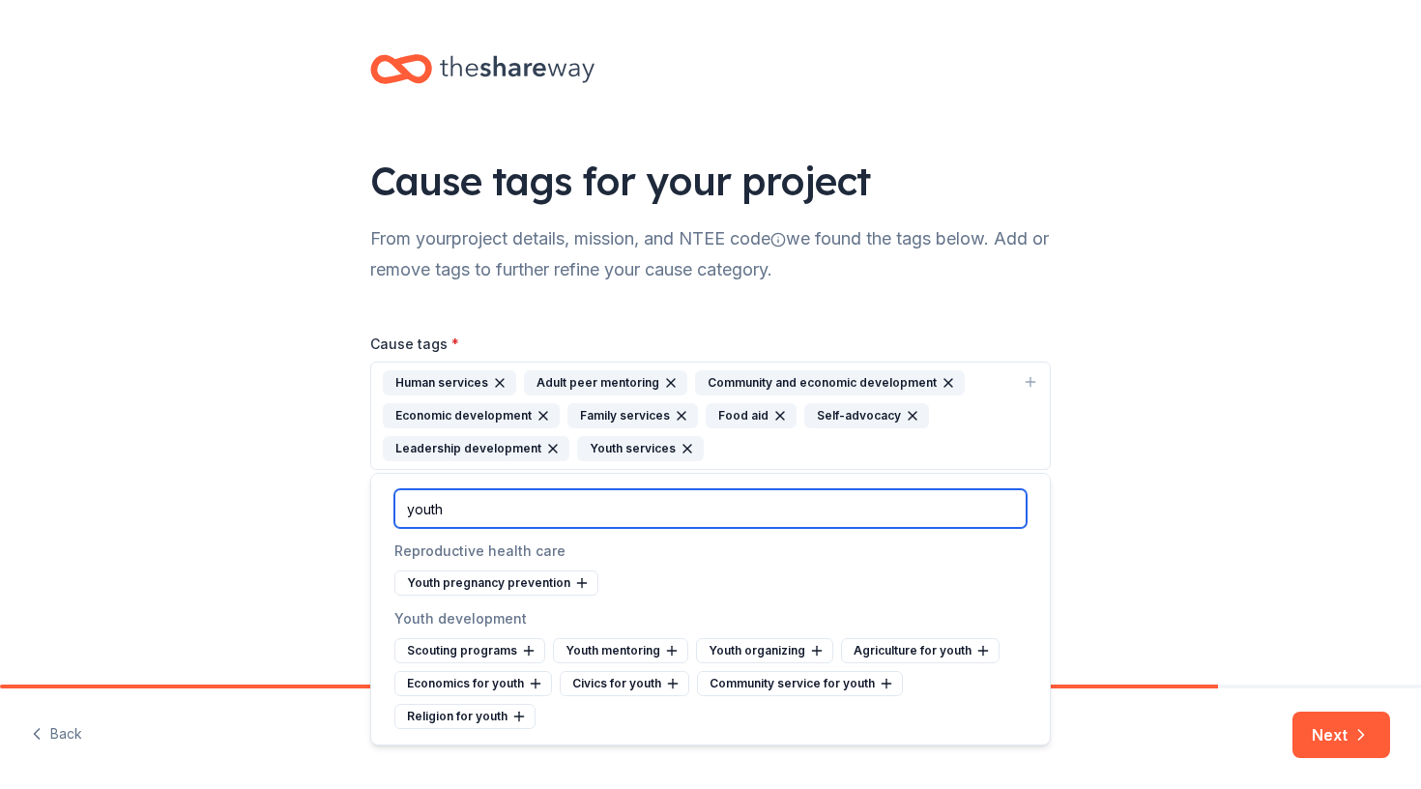
drag, startPoint x: 466, startPoint y: 511, endPoint x: 360, endPoint y: 504, distance: 106.6
click at [358, 508] on body "Cause tags for your project From your project details, mission, and NTEE code w…" at bounding box center [710, 394] width 1421 height 789
type input "h"
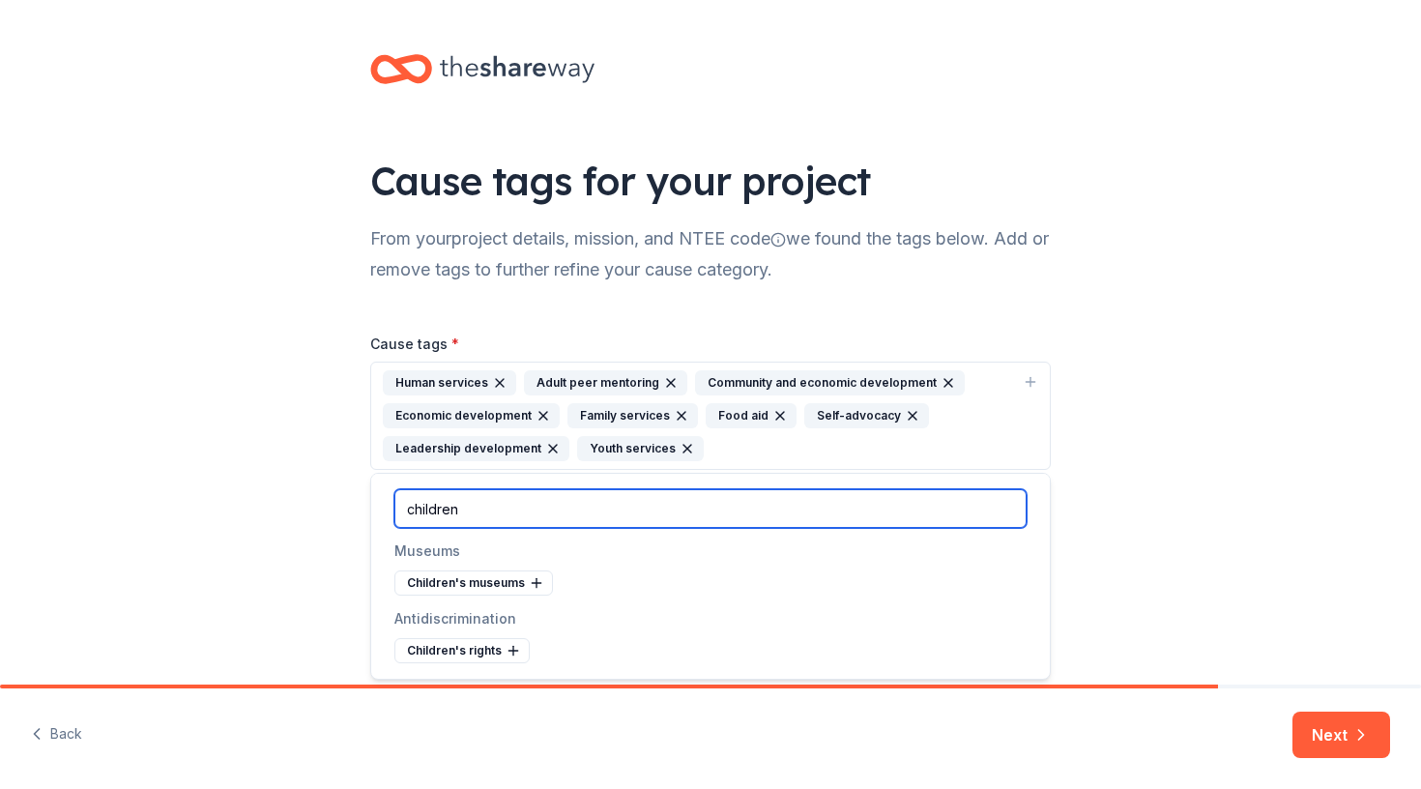
drag, startPoint x: 459, startPoint y: 505, endPoint x: 278, endPoint y: 502, distance: 180.8
click at [278, 502] on body "Cause tags for your project From your project details, mission, and NTEE code w…" at bounding box center [710, 394] width 1421 height 789
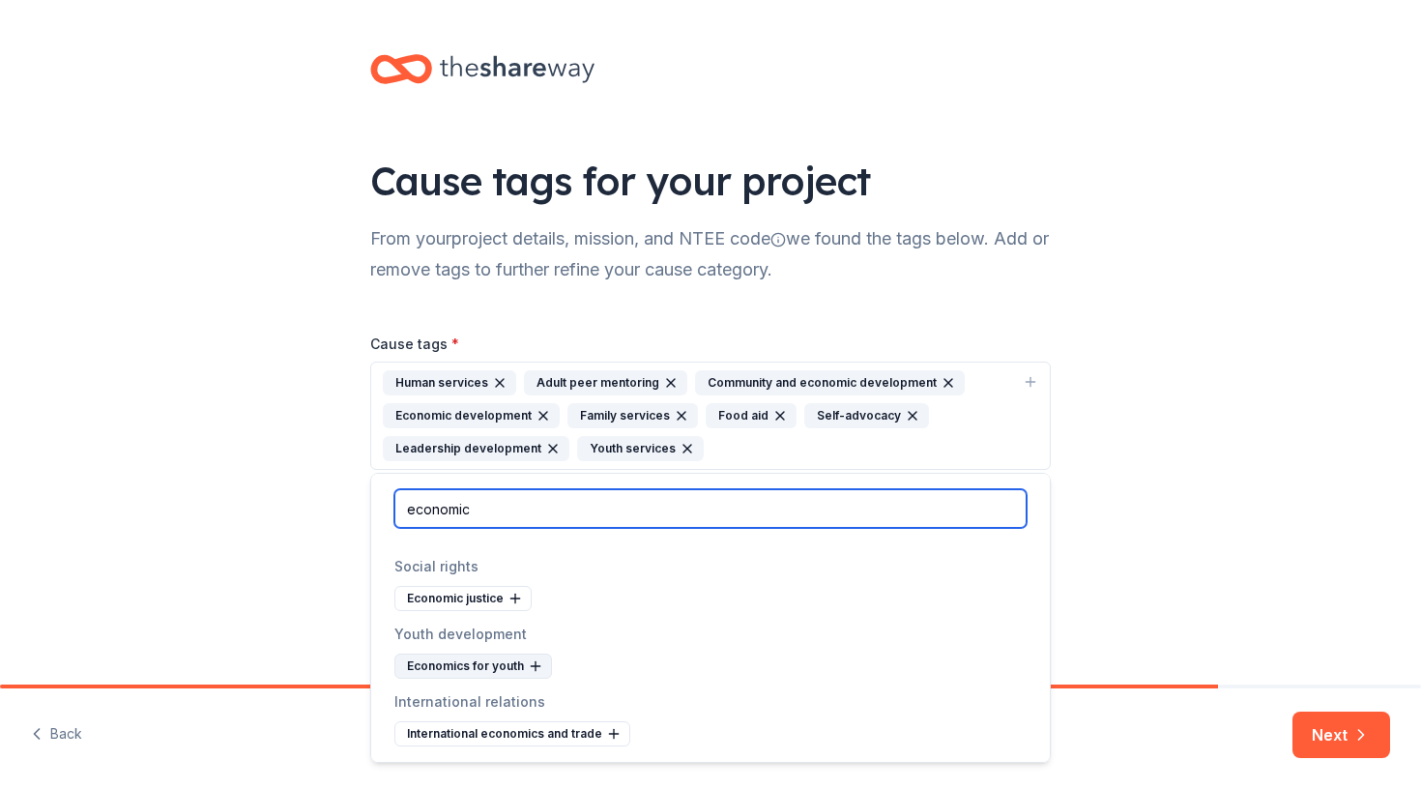
scroll to position [188, 0]
type input "economic"
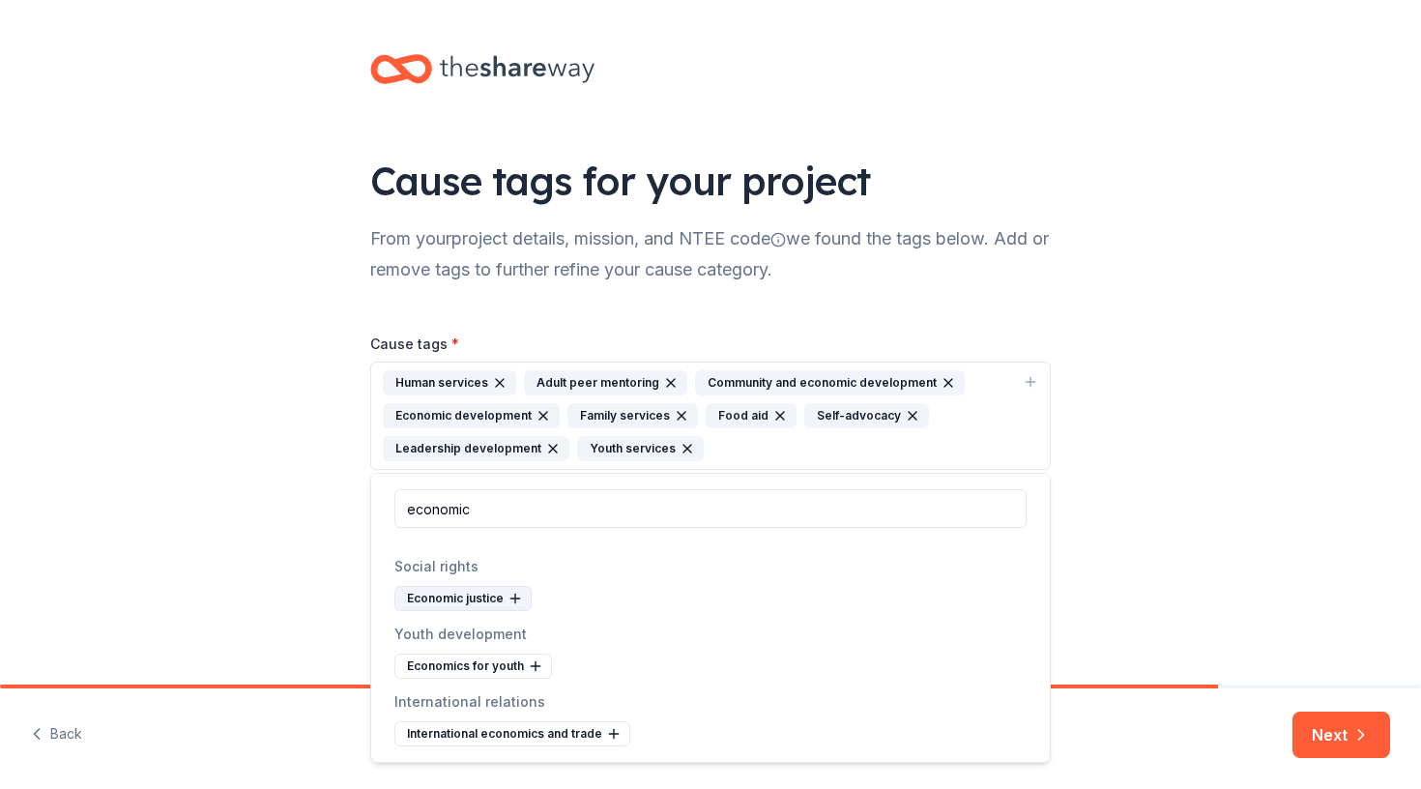
click at [469, 599] on div "Economic justice" at bounding box center [463, 598] width 137 height 25
click at [1258, 467] on div "Cause tags for your project From your project details, mission, and NTEE code w…" at bounding box center [710, 281] width 1421 height 563
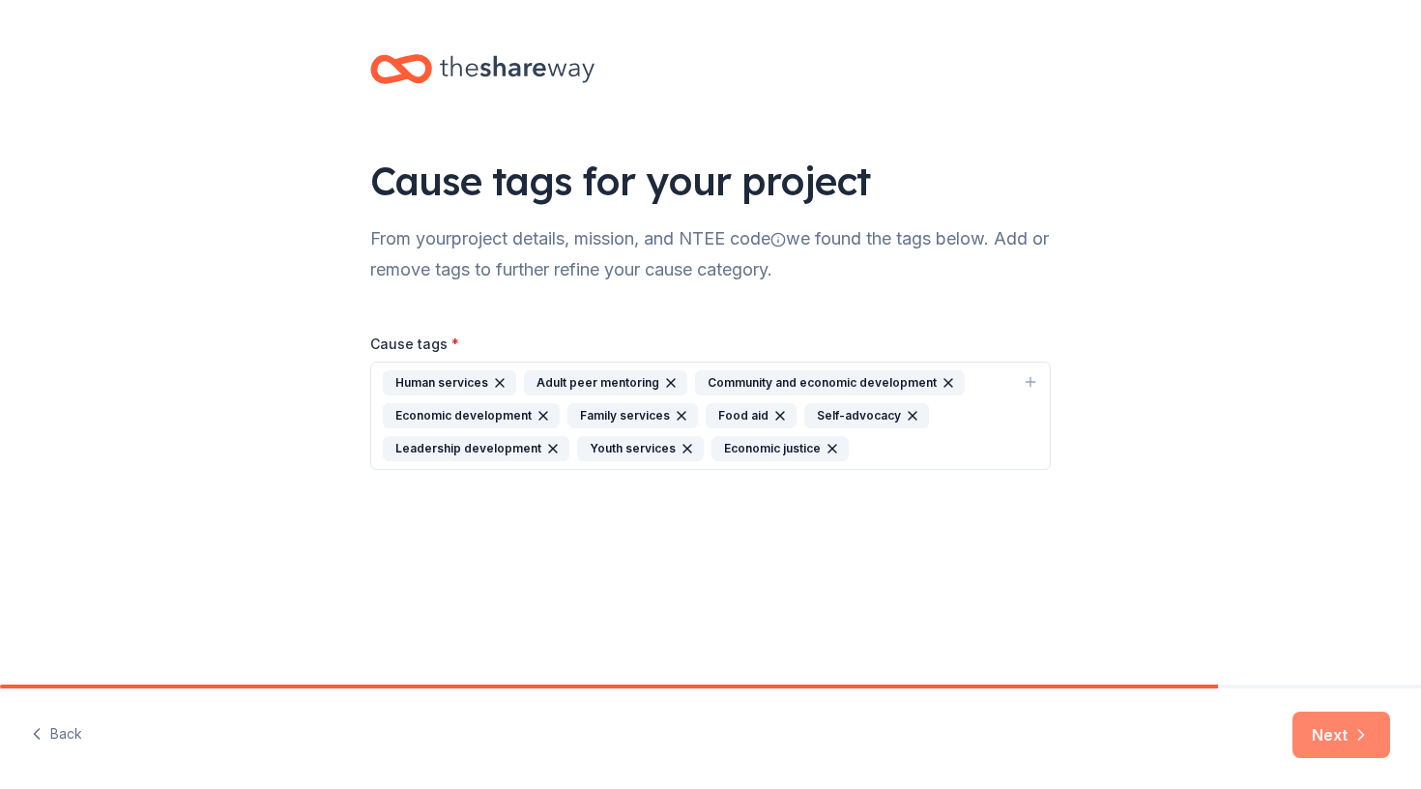
click at [1340, 747] on button "Next" at bounding box center [1342, 735] width 98 height 46
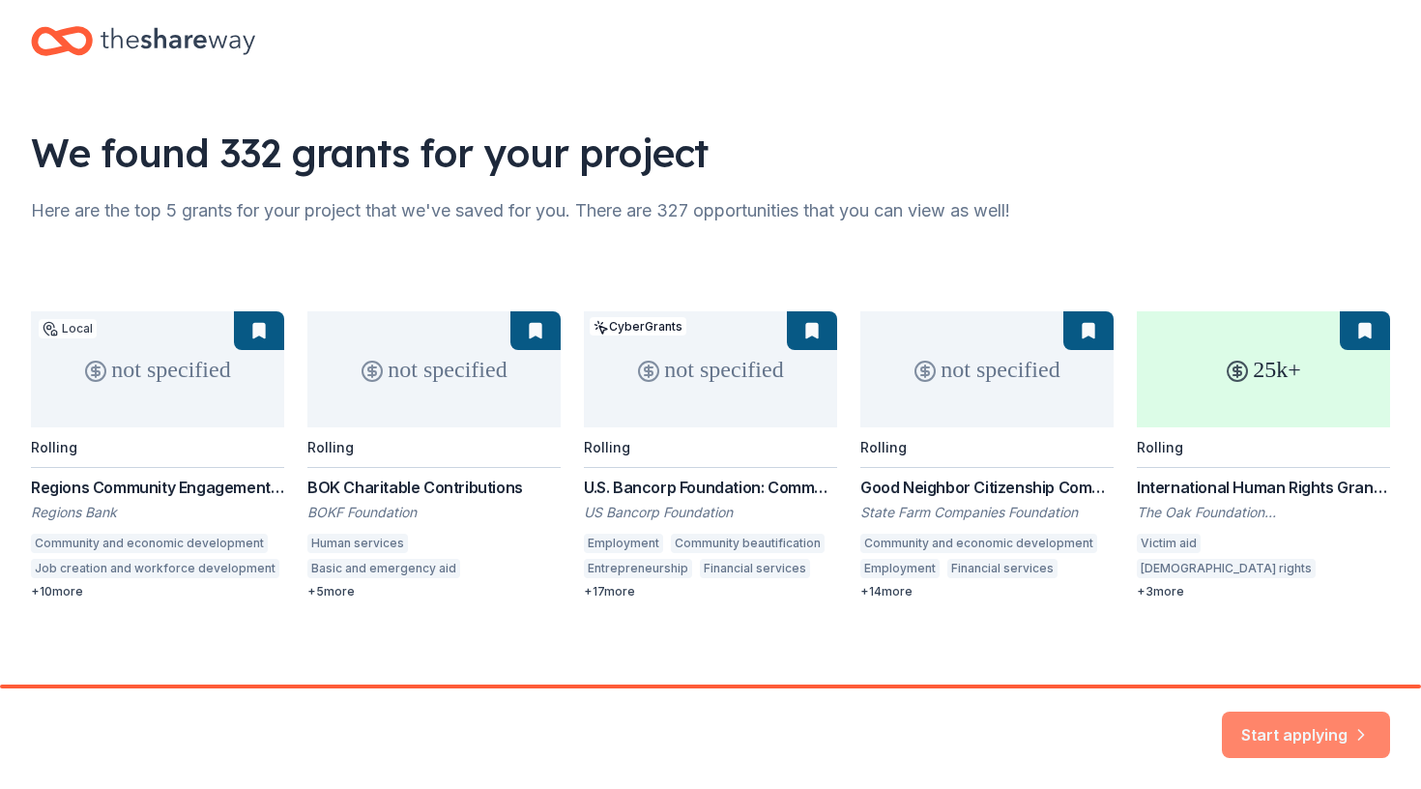
click at [1283, 731] on button "Start applying" at bounding box center [1306, 723] width 168 height 46
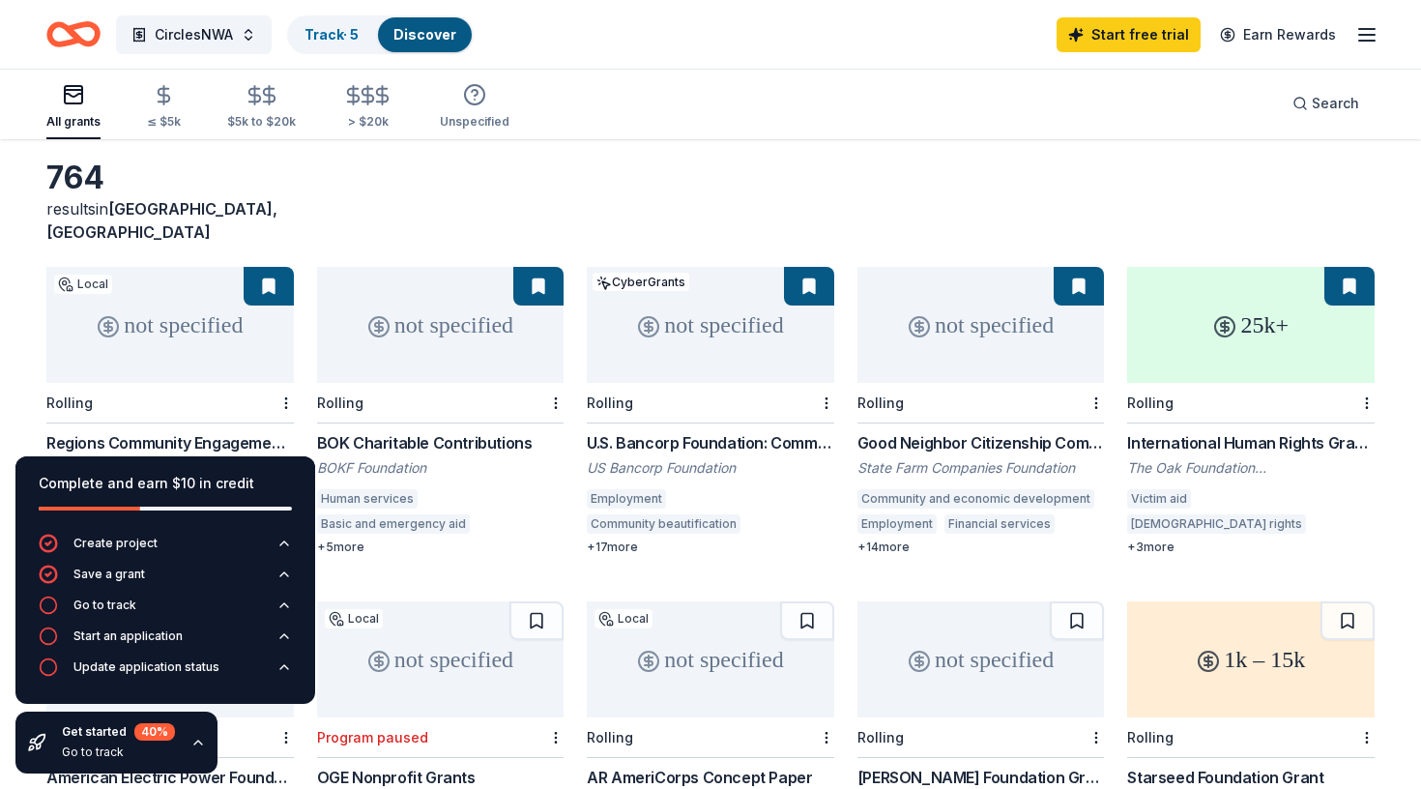
scroll to position [82, 0]
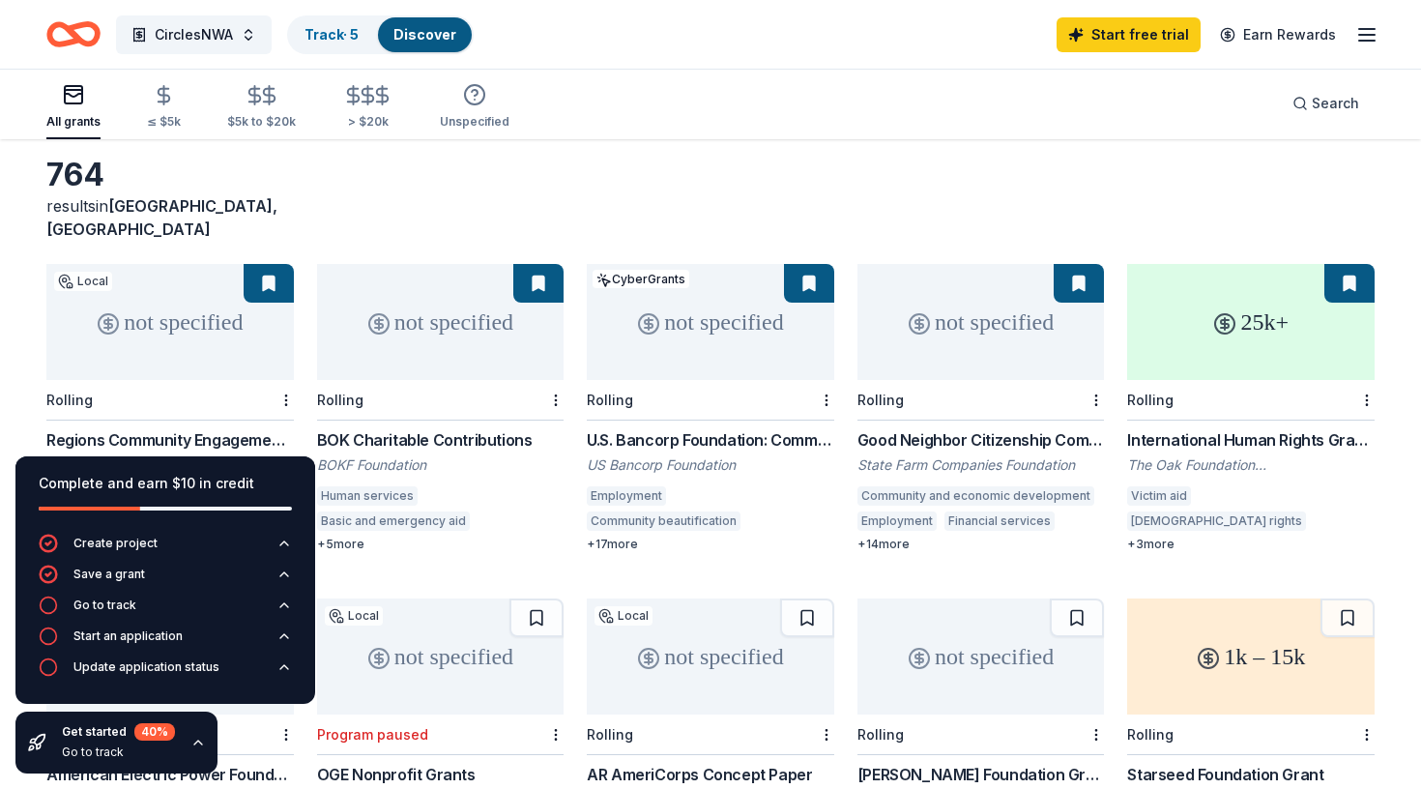
click at [195, 743] on icon "button" at bounding box center [197, 742] width 15 height 15
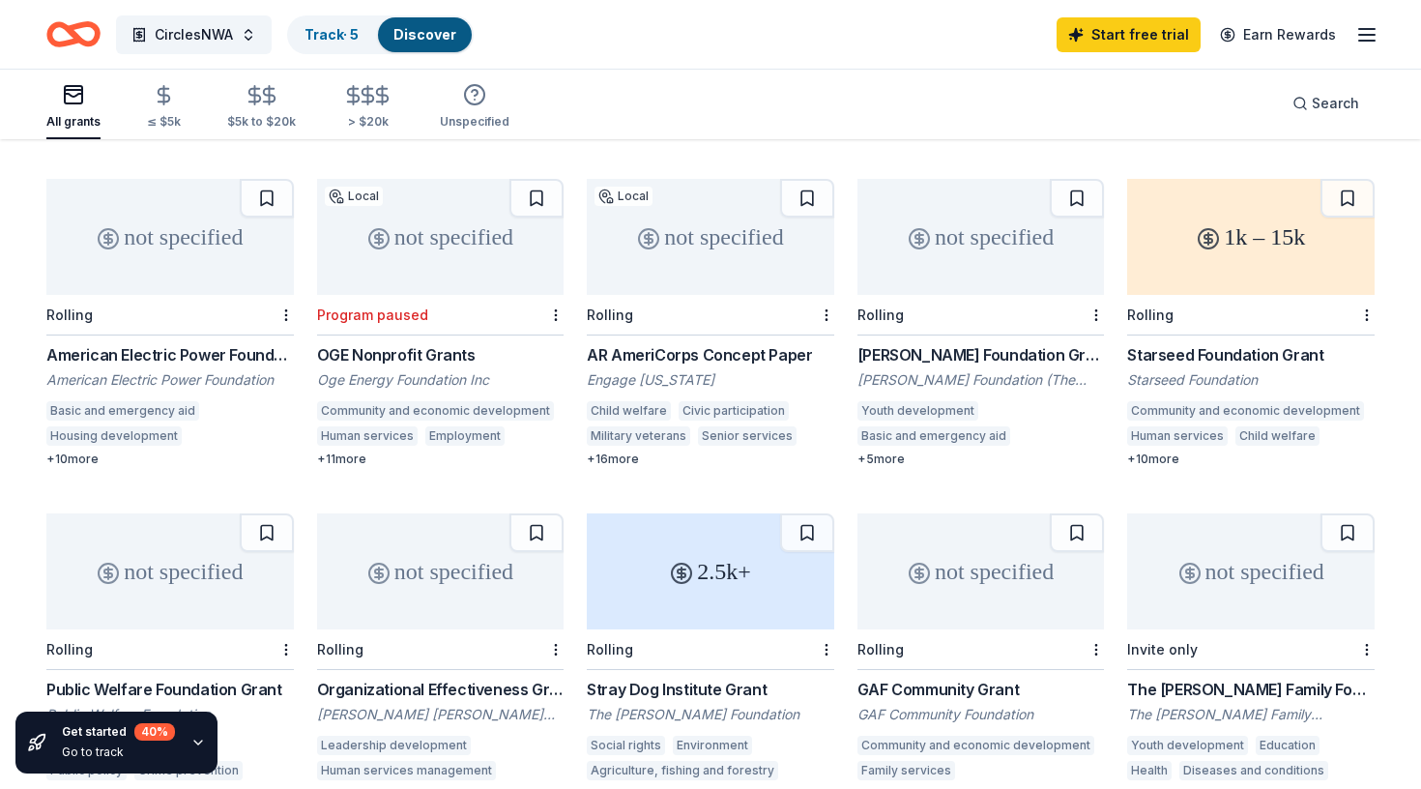
scroll to position [502, 0]
click at [892, 452] on div "+ 5 more" at bounding box center [982, 459] width 248 height 15
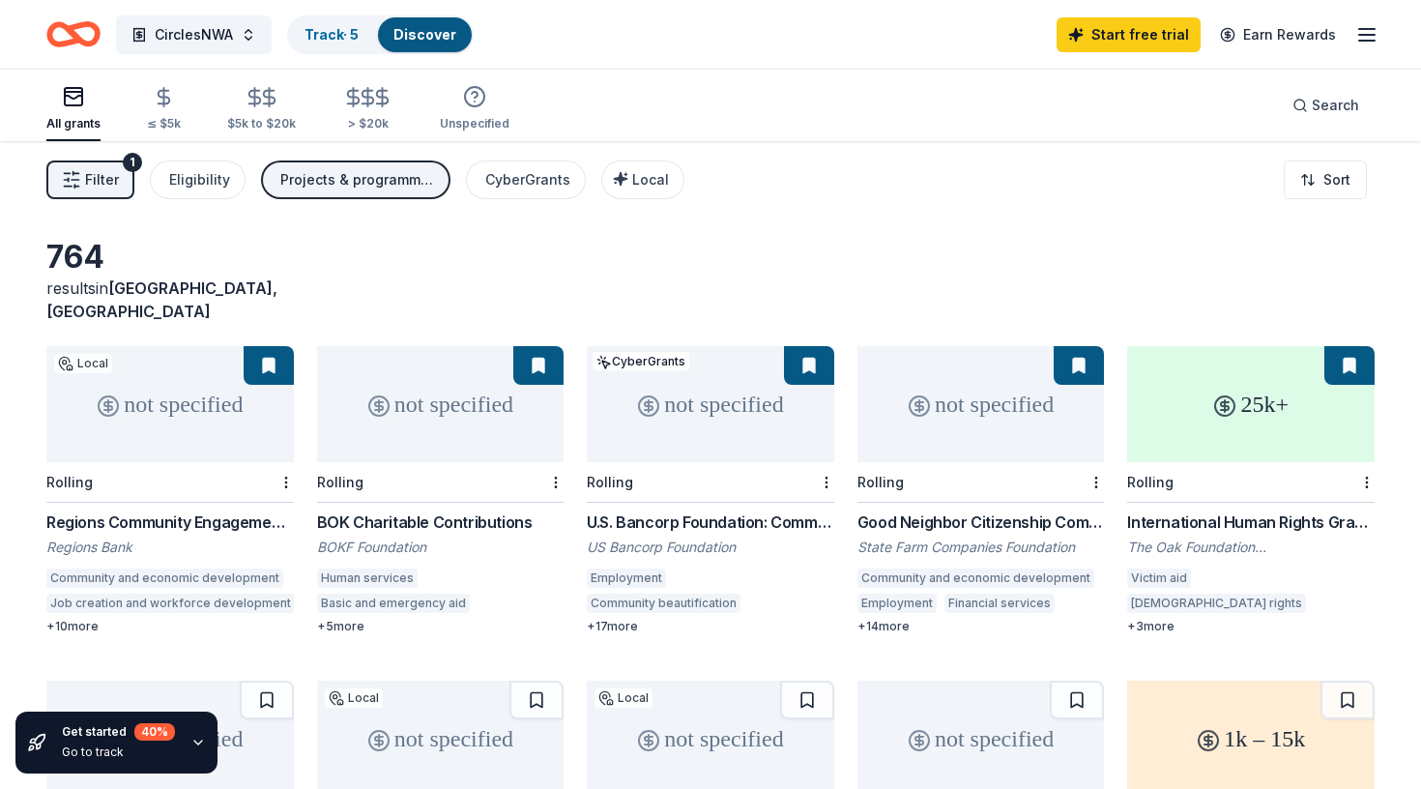
scroll to position [0, 0]
click at [258, 100] on icon "button" at bounding box center [269, 97] width 22 height 22
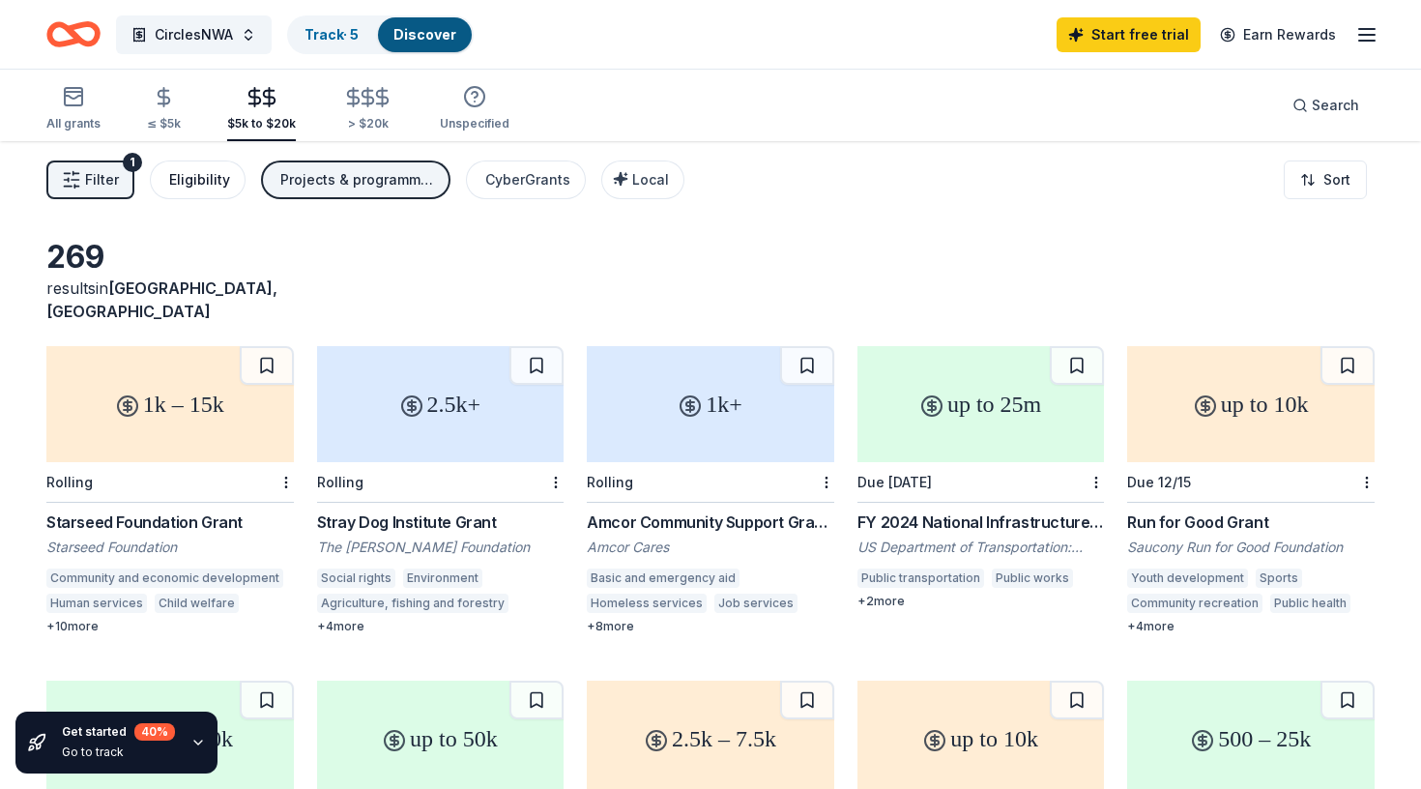
click at [177, 176] on div "Eligibility" at bounding box center [199, 179] width 61 height 23
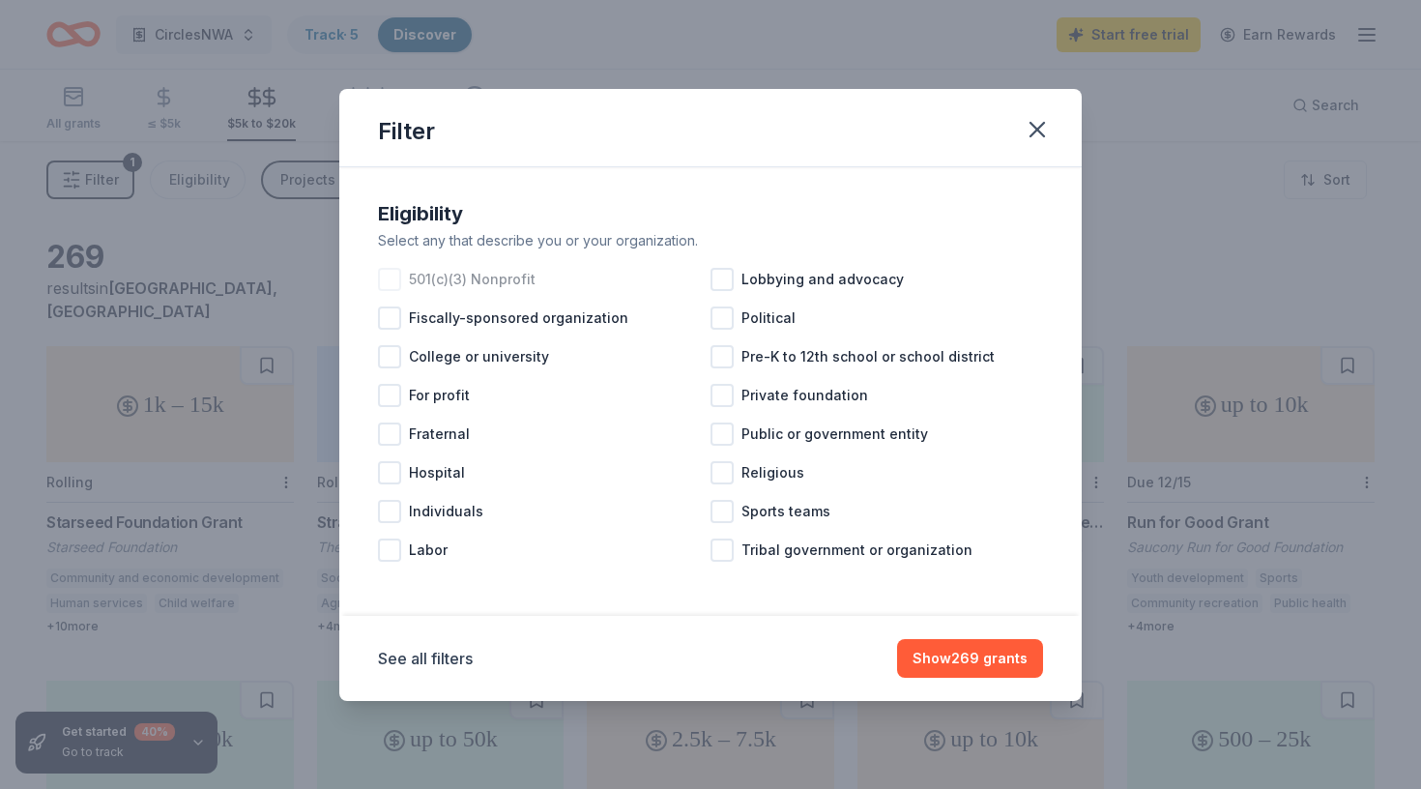
click at [398, 289] on div at bounding box center [389, 279] width 23 height 23
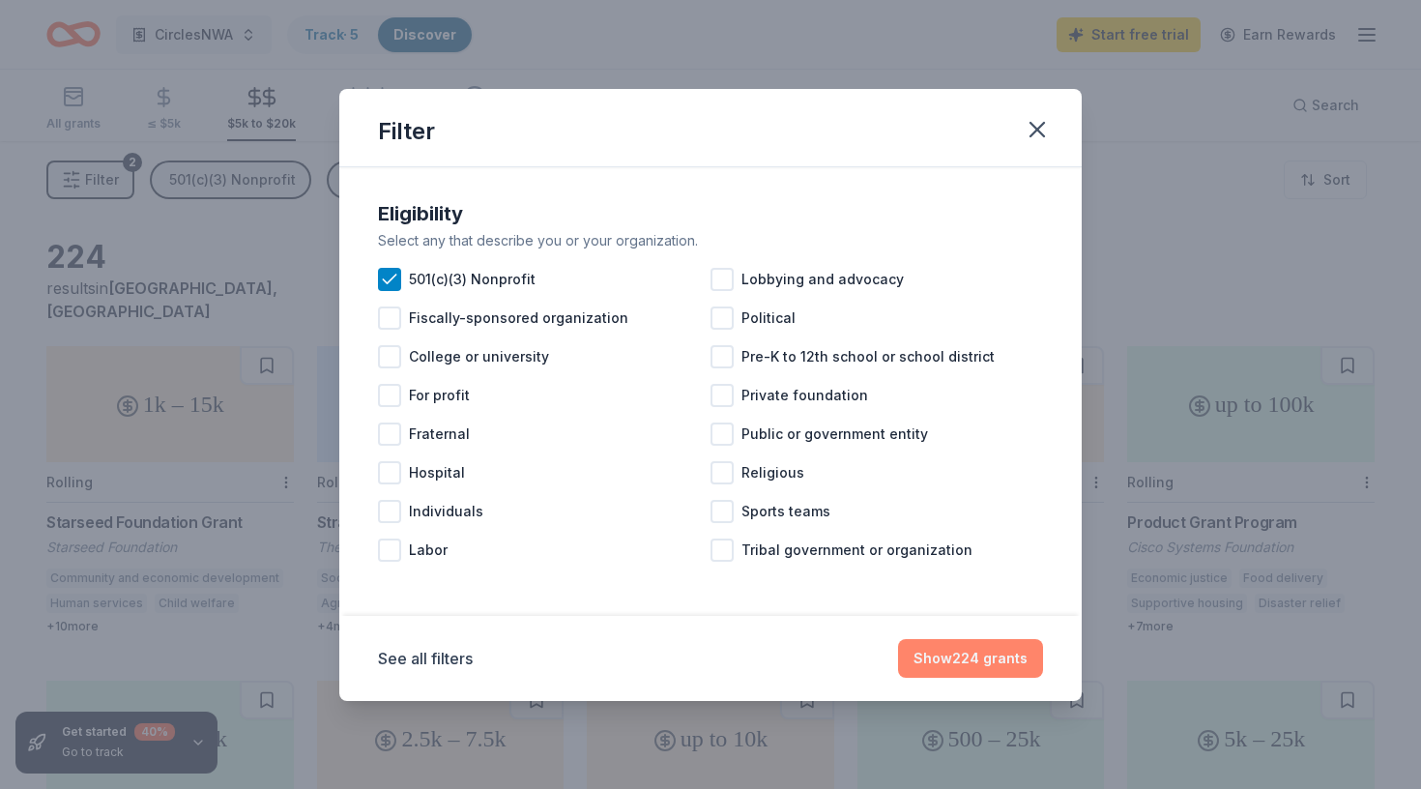
click at [988, 652] on button "Show 224 grants" at bounding box center [970, 658] width 145 height 39
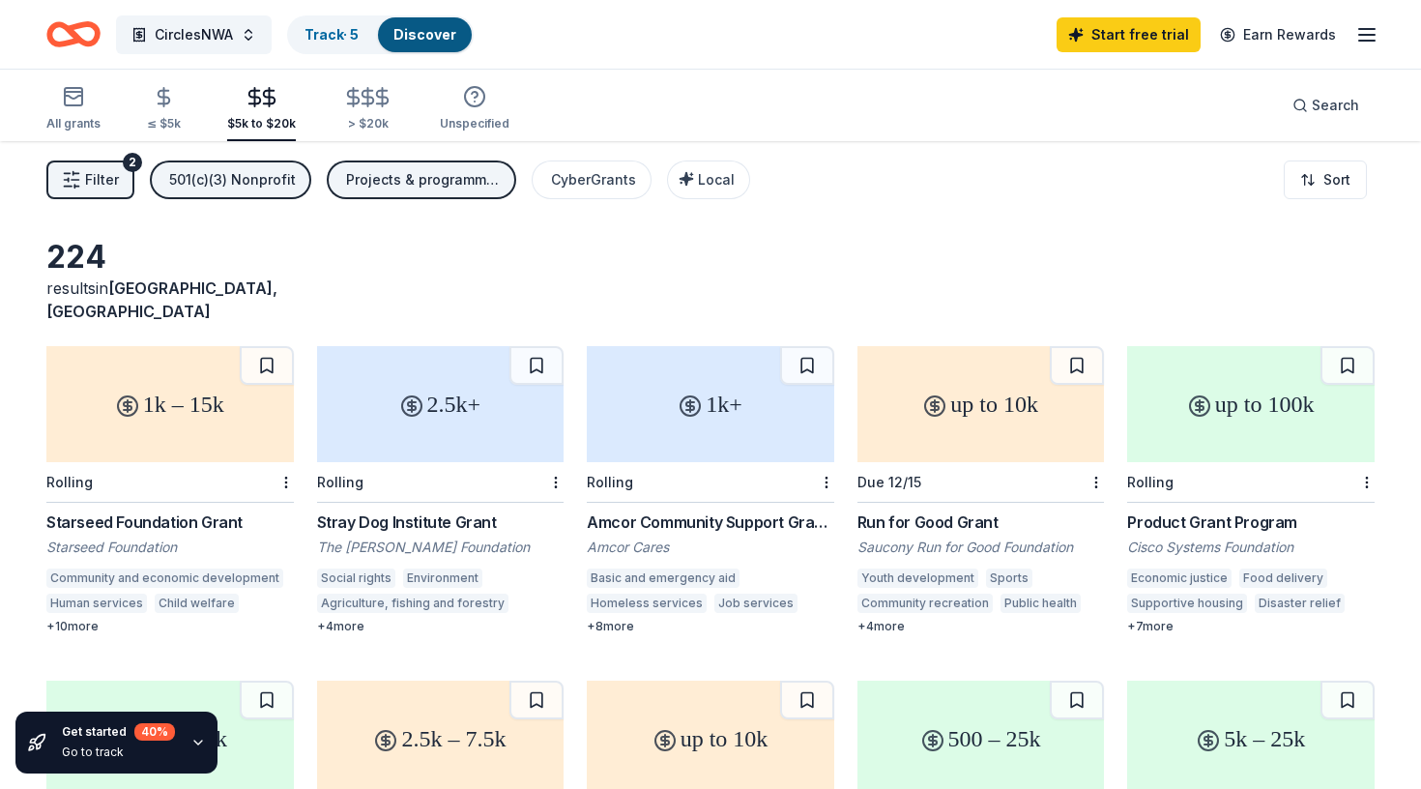
click at [98, 188] on span "Filter" at bounding box center [102, 179] width 34 height 23
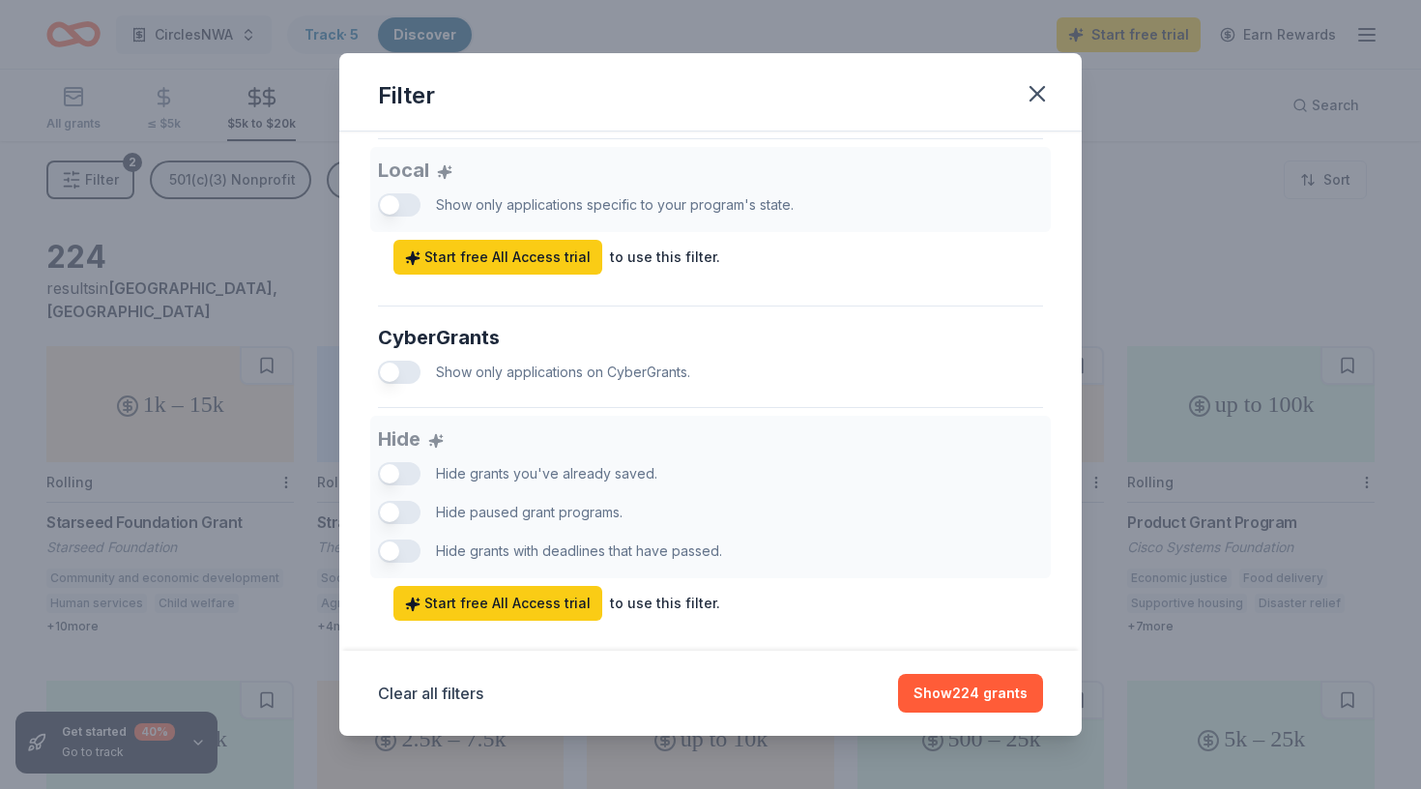
scroll to position [1094, 0]
click at [399, 199] on div "Local Show only applications specific to your program's state. Start free All A…" at bounding box center [710, 209] width 665 height 128
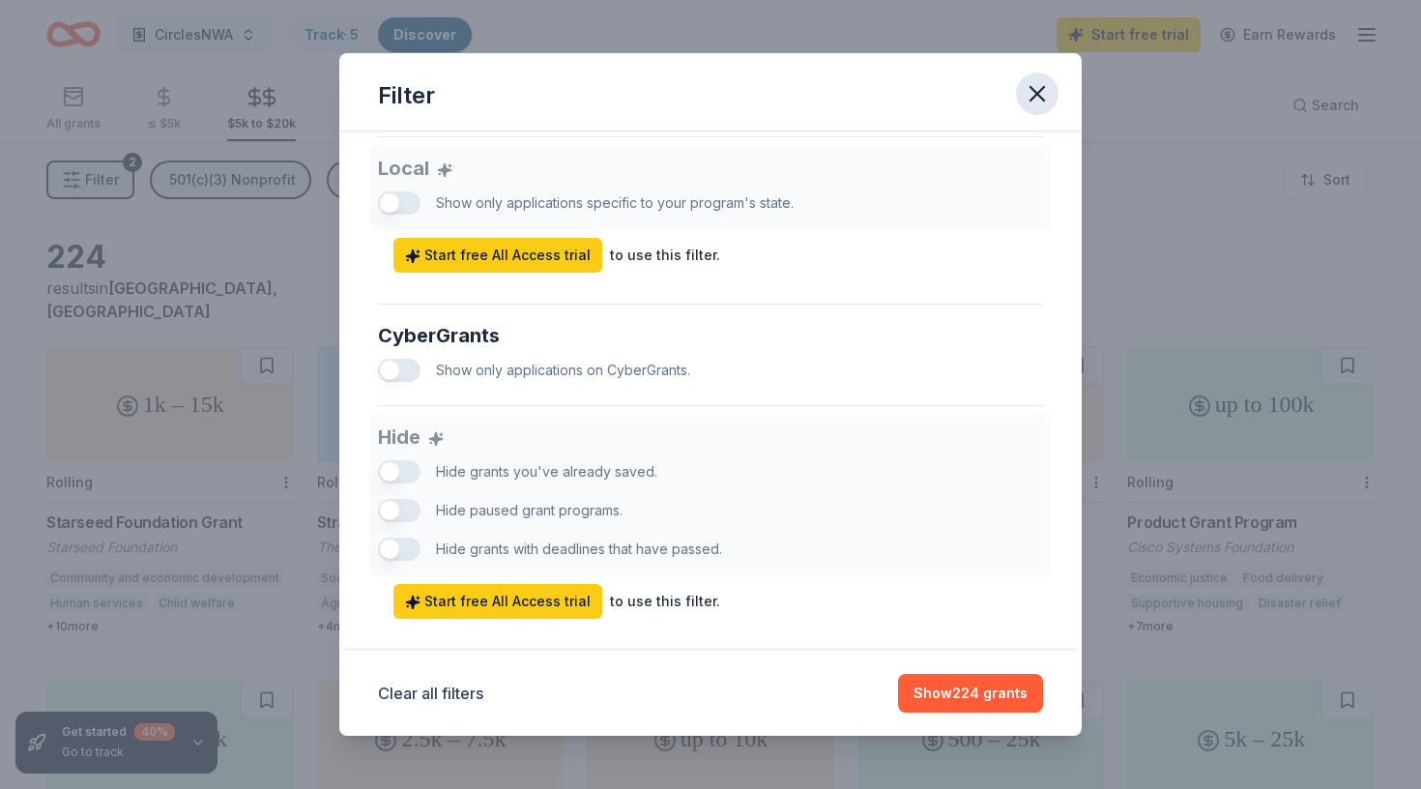
click at [1027, 94] on icon "button" at bounding box center [1037, 93] width 27 height 27
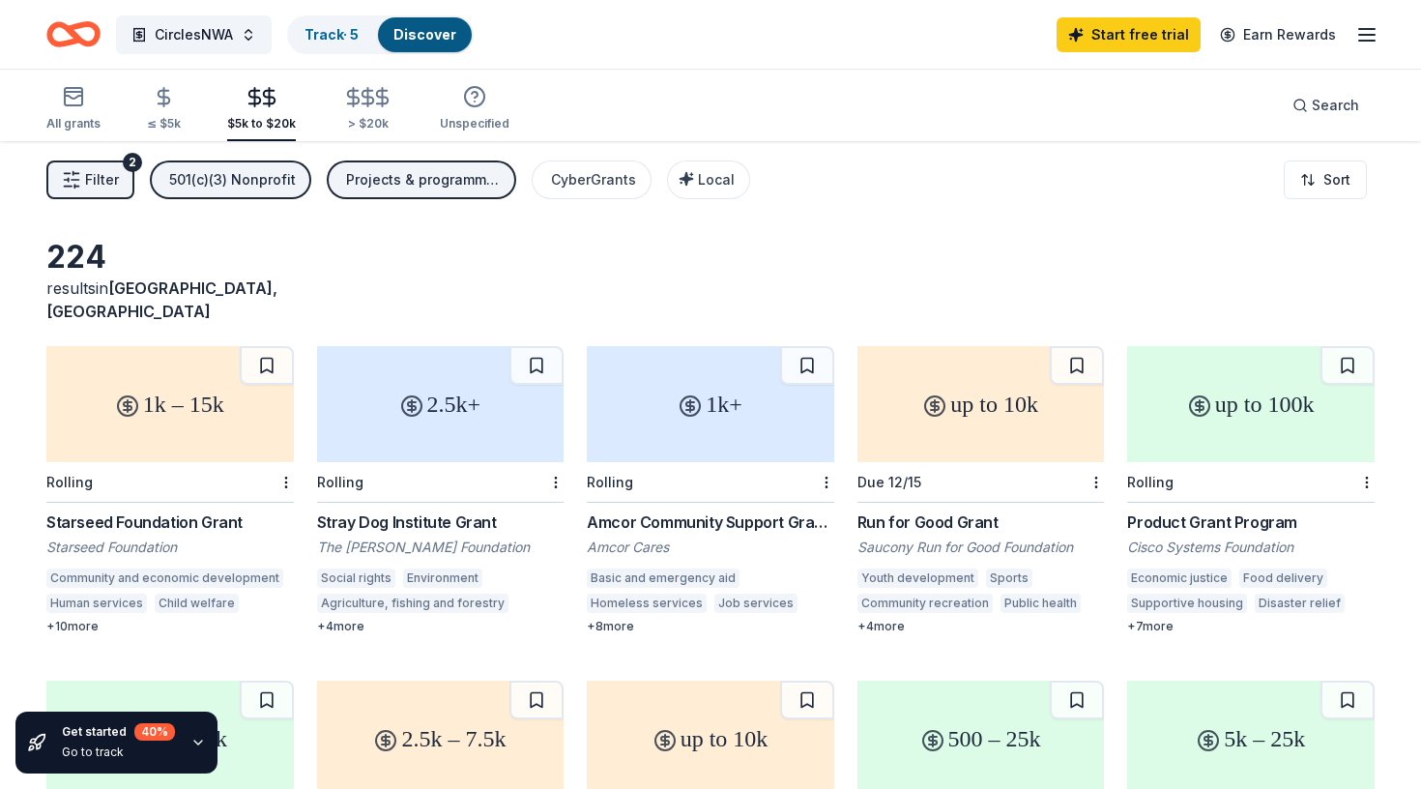
scroll to position [0, 0]
click at [610, 182] on div "CyberGrants" at bounding box center [593, 179] width 85 height 23
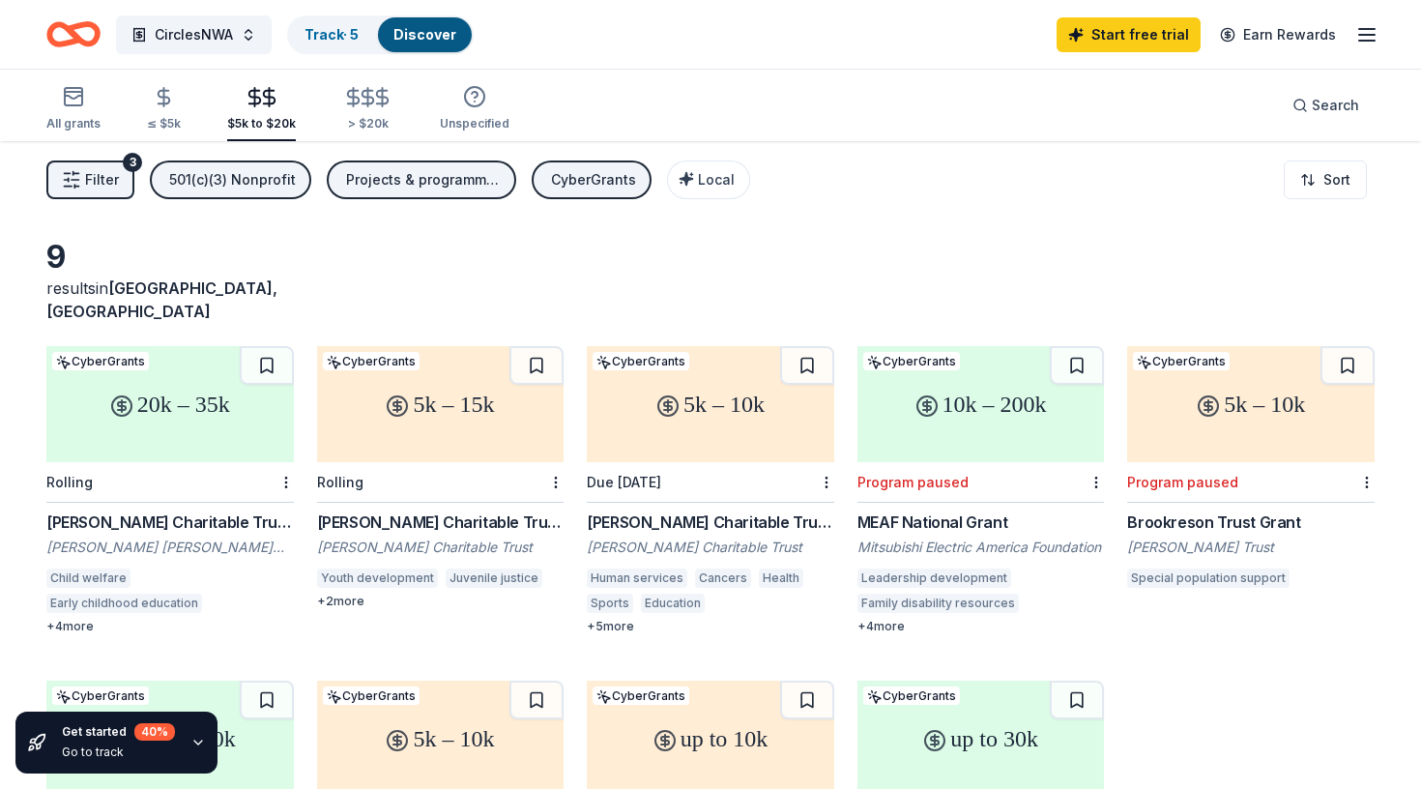
click at [570, 188] on div "CyberGrants" at bounding box center [593, 179] width 85 height 23
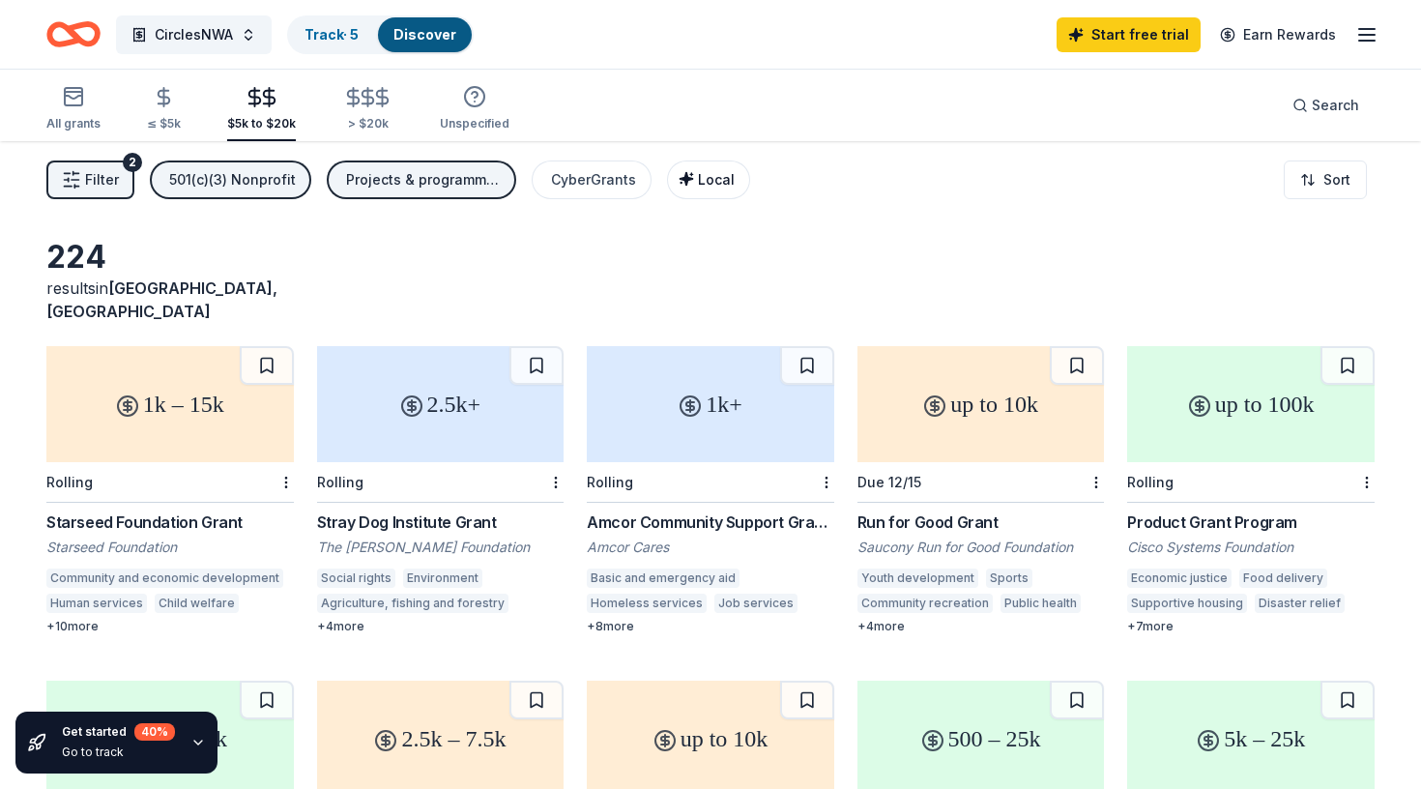
click at [687, 169] on div "Local" at bounding box center [711, 179] width 48 height 23
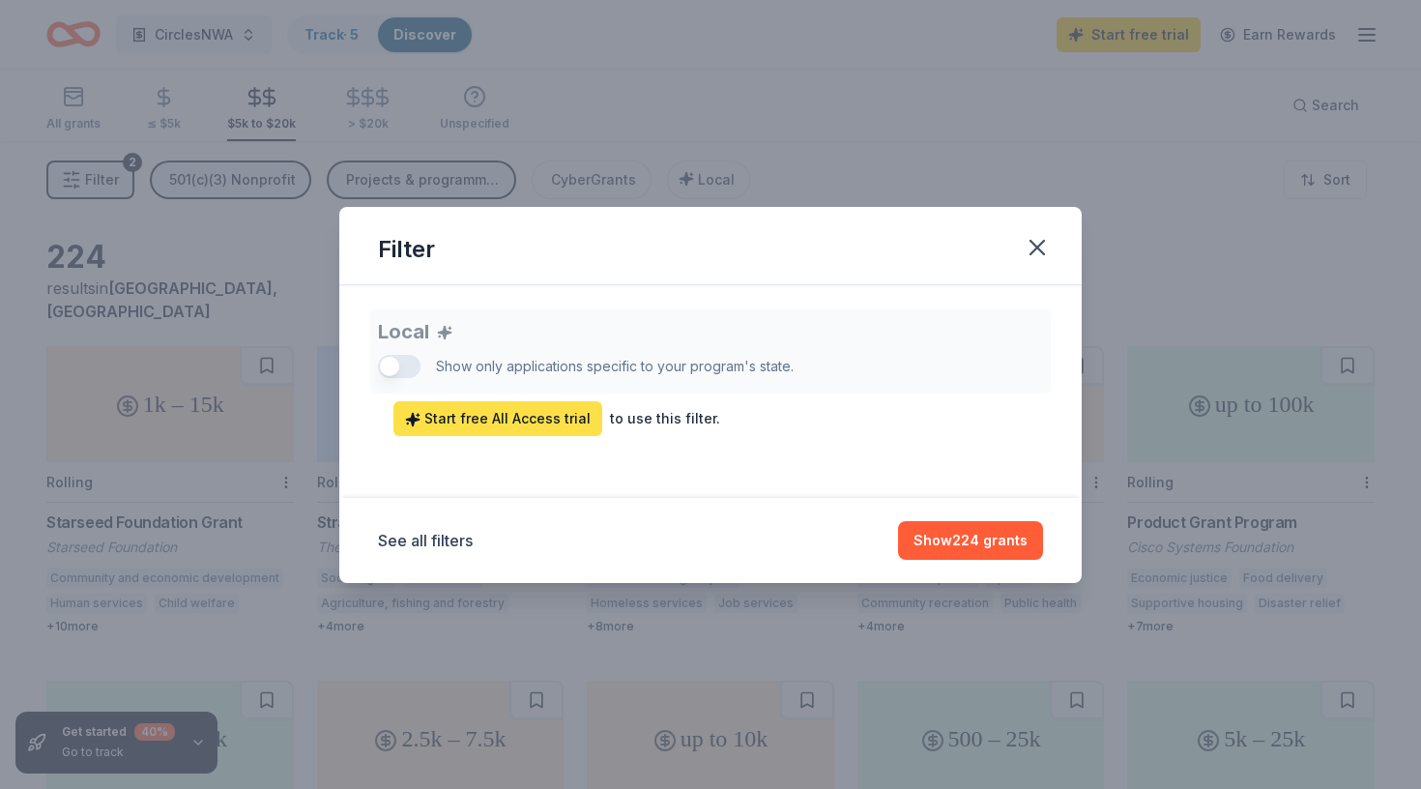
click at [527, 413] on span "Start free All Access trial" at bounding box center [498, 418] width 186 height 23
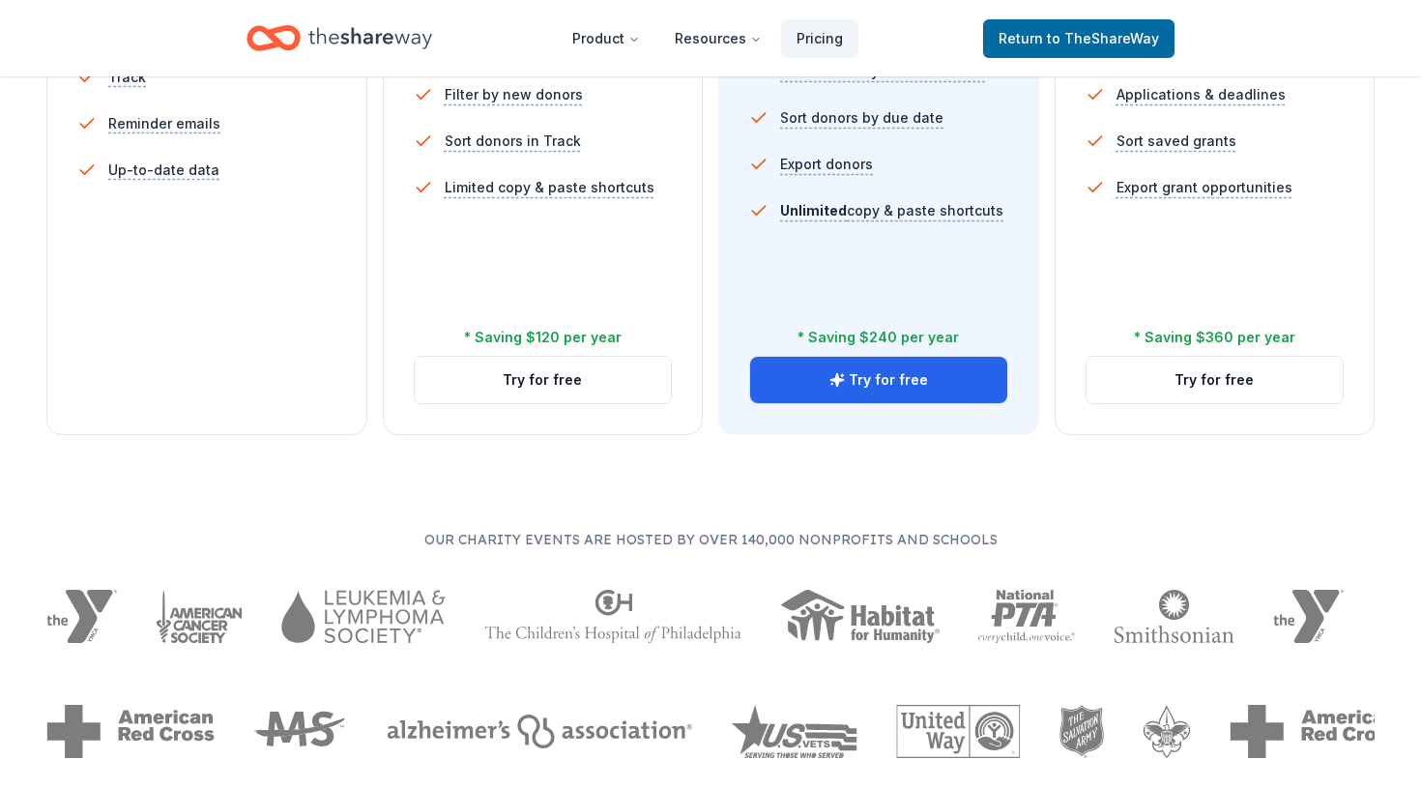
scroll to position [307, 0]
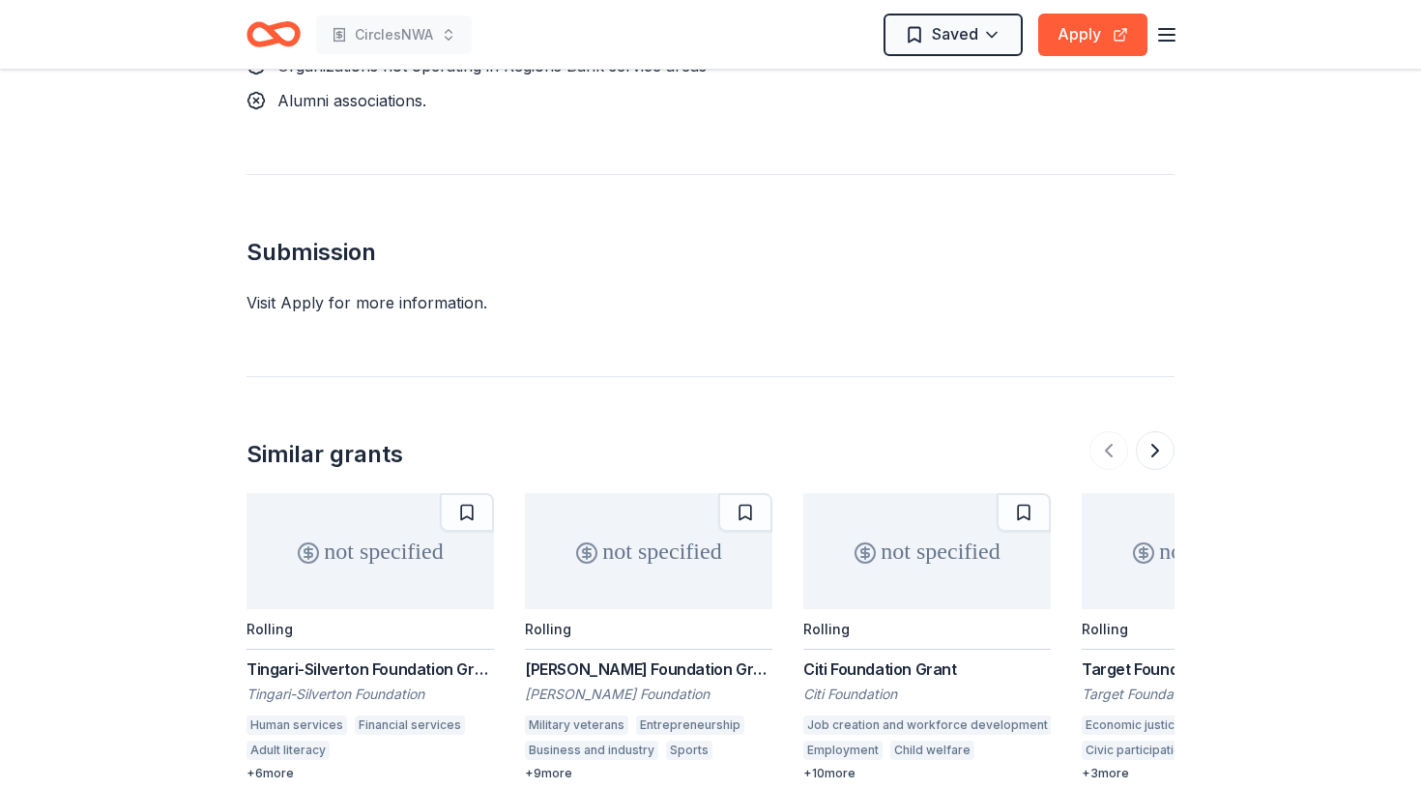
scroll to position [2028, 0]
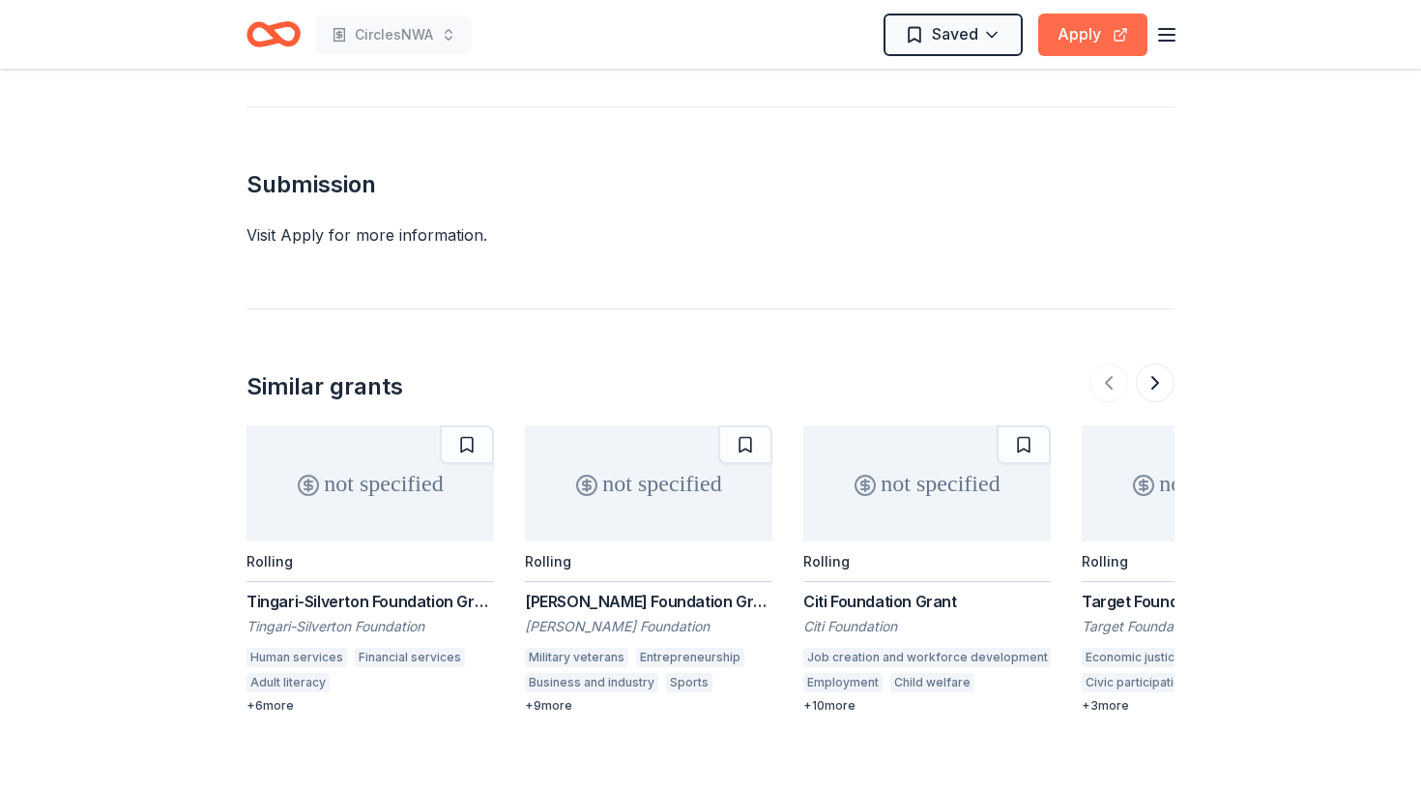
click at [1069, 37] on button "Apply" at bounding box center [1092, 35] width 109 height 43
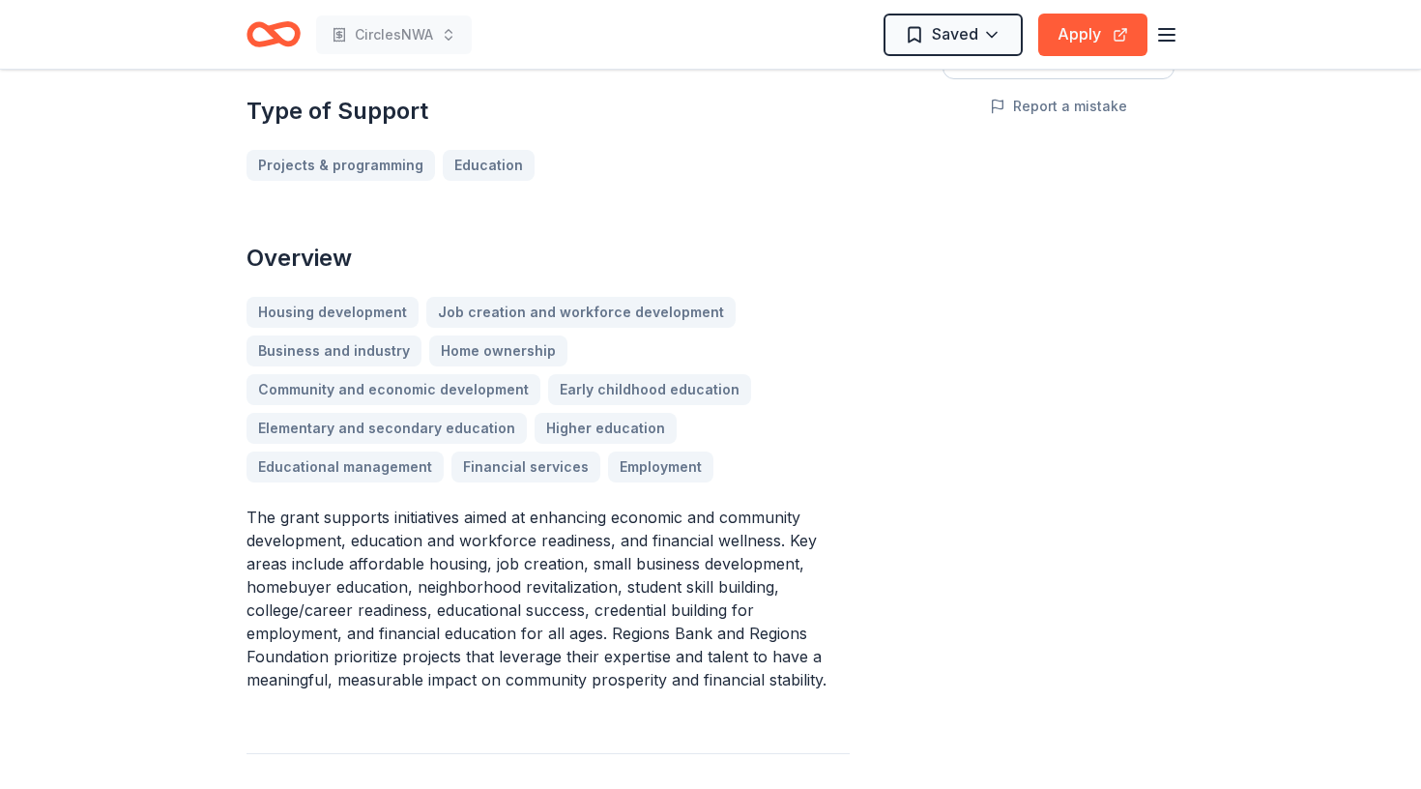
scroll to position [484, 0]
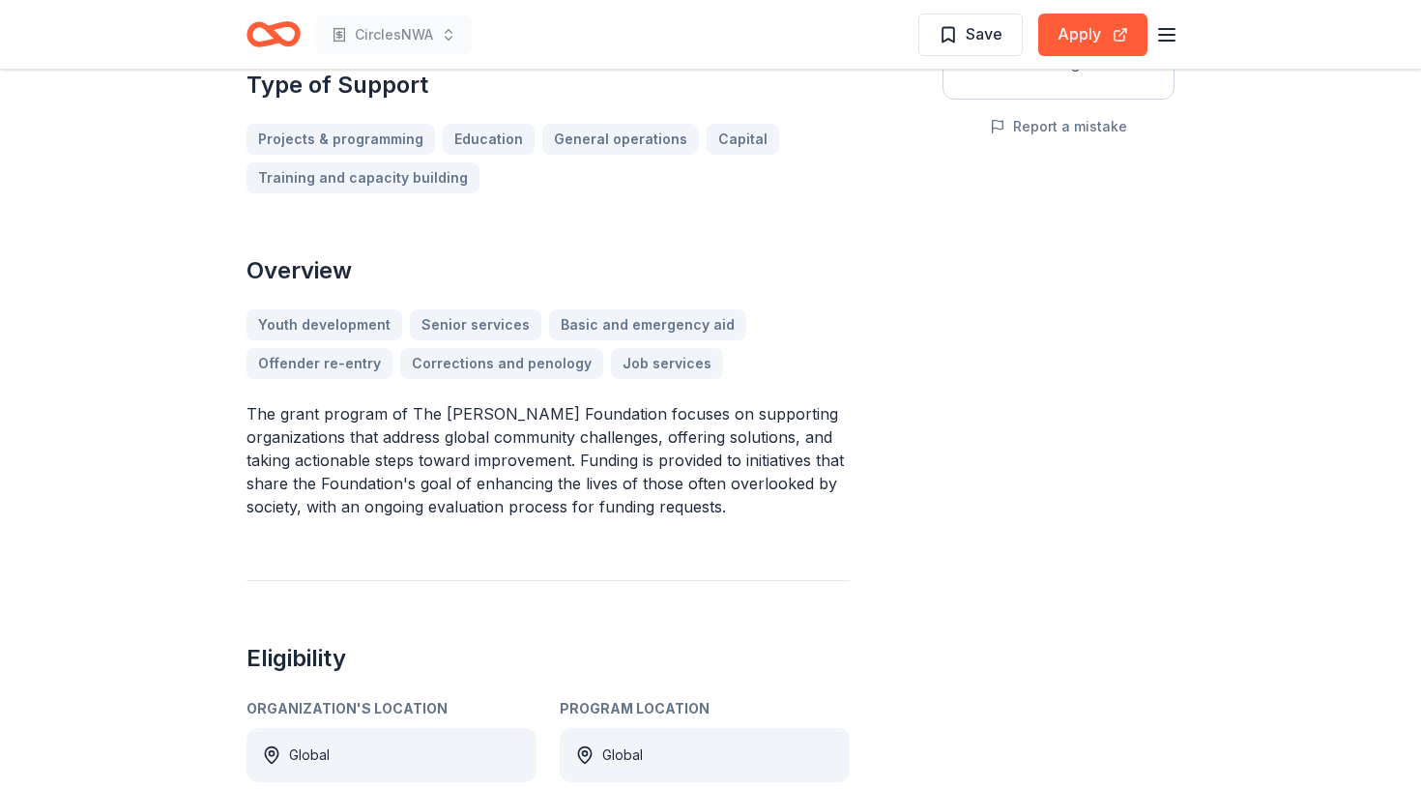
scroll to position [447, 0]
